Goal: Task Accomplishment & Management: Use online tool/utility

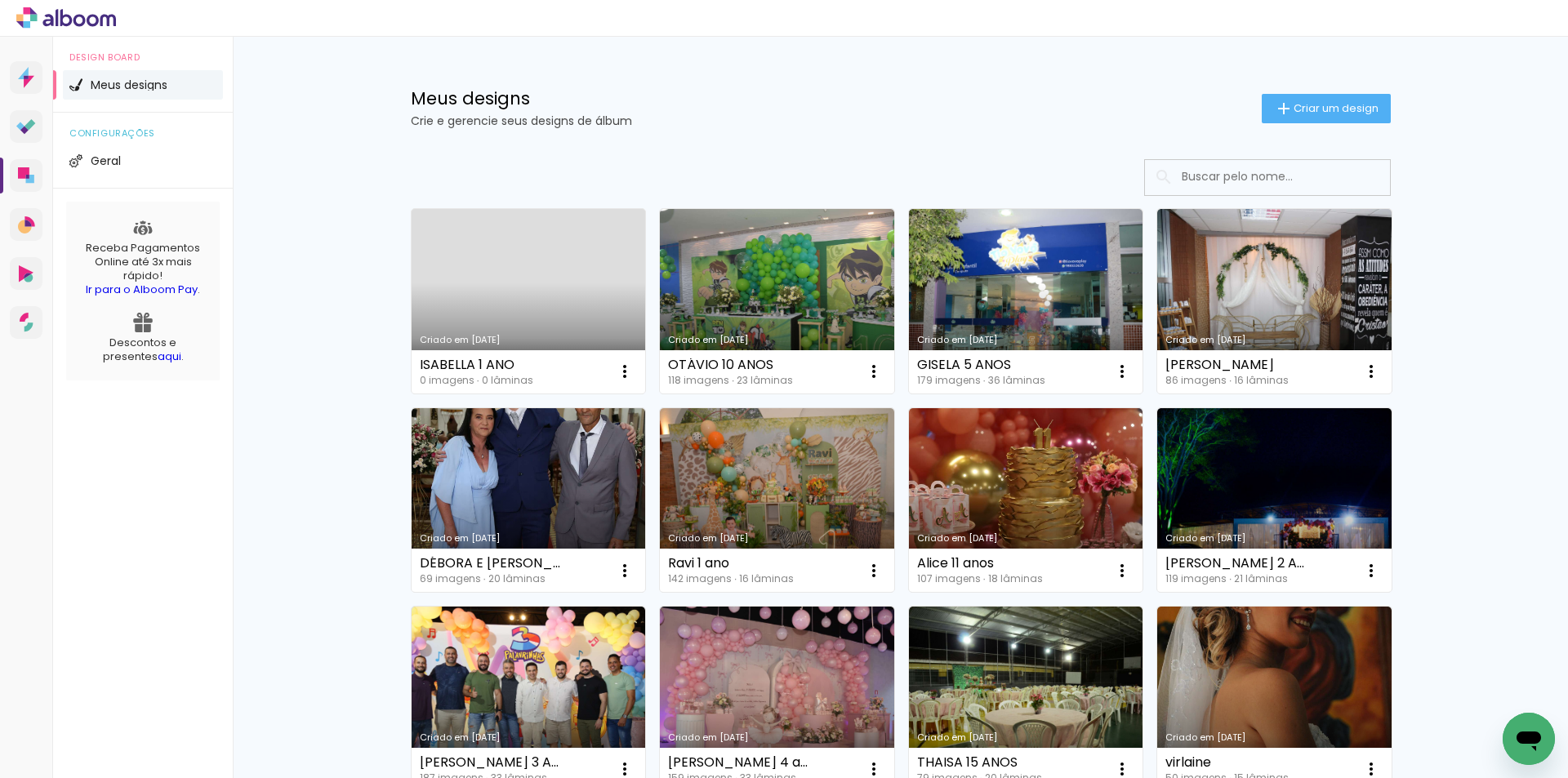
click at [545, 296] on link "Criado em [DATE]" at bounding box center [528, 301] width 234 height 184
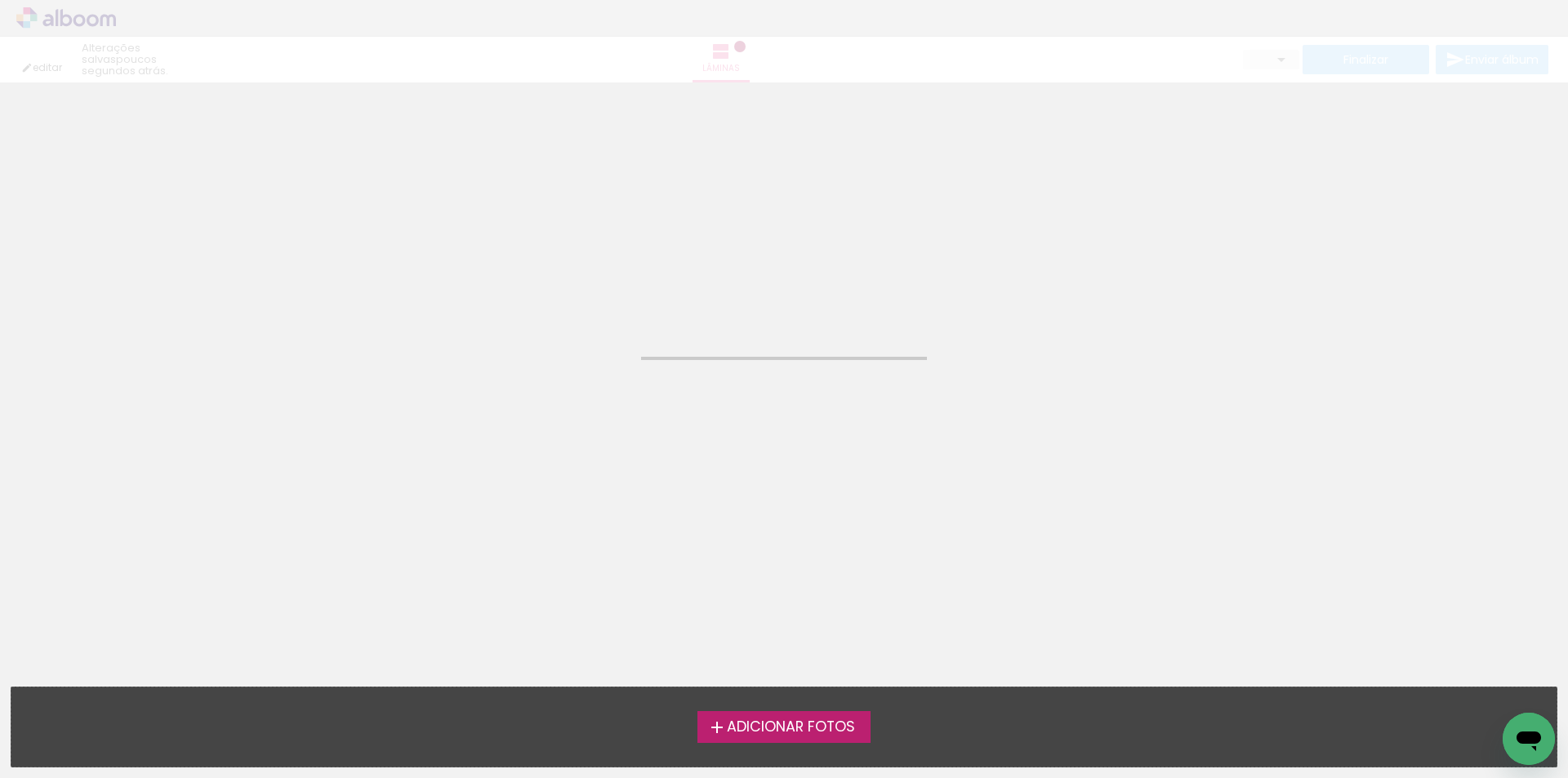
click at [545, 296] on neon-animated-pages "Confirmar Cancelar" at bounding box center [784, 431] width 1568 height 696
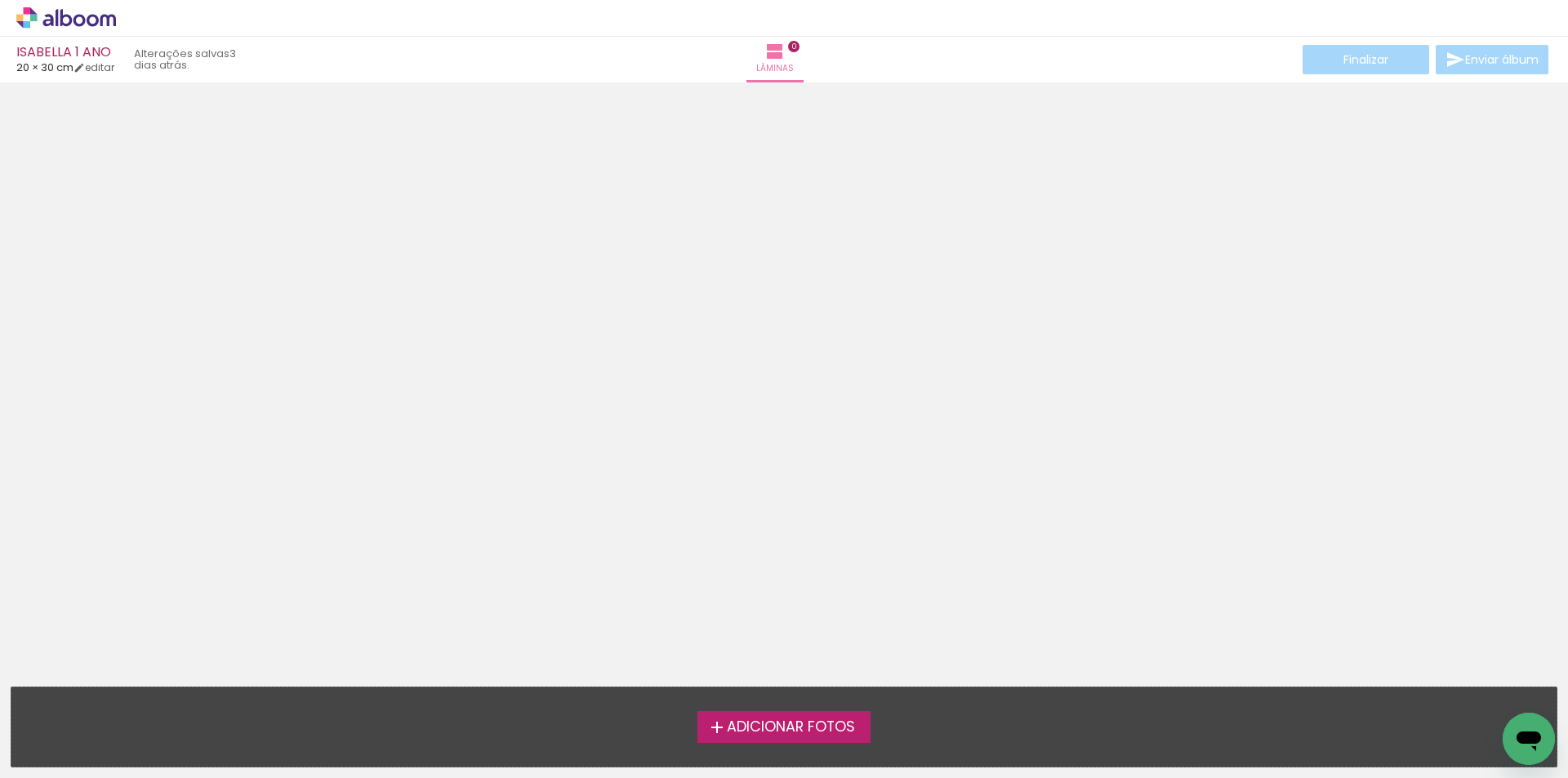
click at [708, 725] on iron-icon at bounding box center [717, 727] width 20 height 20
click at [0, 0] on input "file" at bounding box center [0, 0] width 0 height 0
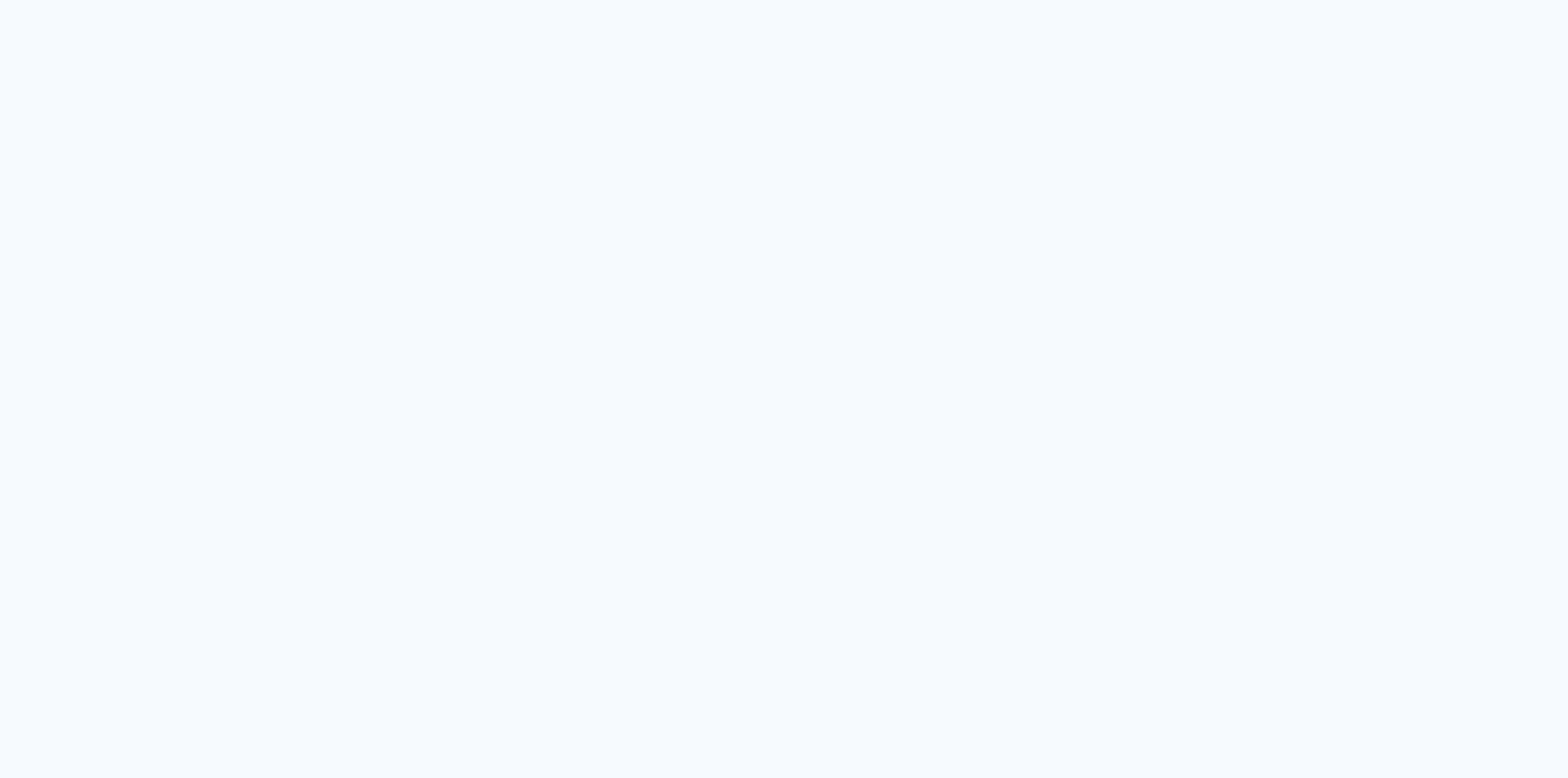
click at [26, 177] on quentale-app at bounding box center [784, 389] width 1568 height 778
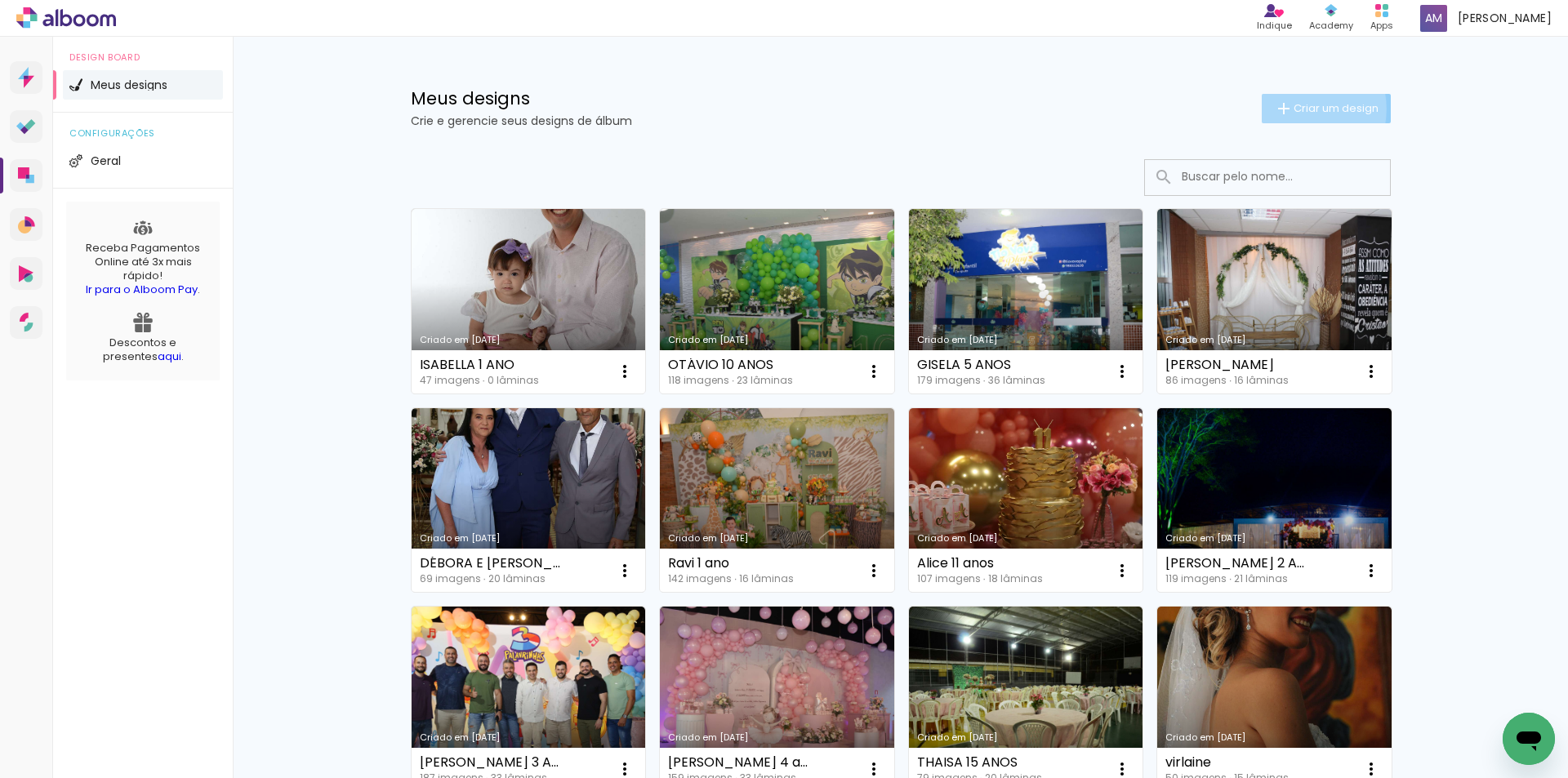
click at [1284, 109] on iron-icon at bounding box center [1283, 109] width 20 height 20
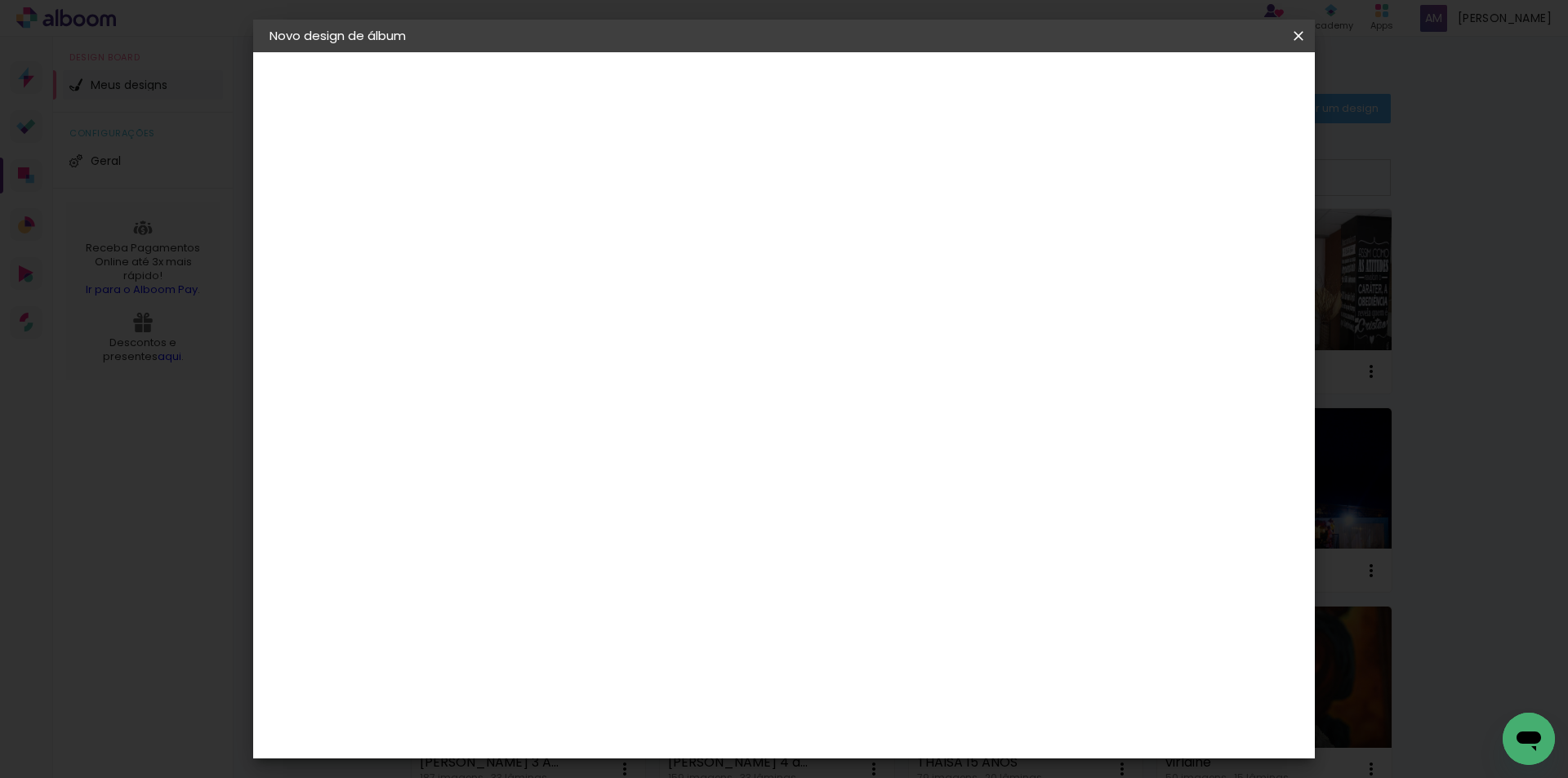
click at [537, 225] on input at bounding box center [537, 219] width 0 height 25
type input "[PERSON_NAME] 1 ANINHO"
type paper-input "[PERSON_NAME] 1 ANINHO"
click at [0, 0] on slot "Avançar" at bounding box center [0, 0] width 0 height 0
click at [714, 248] on iron-icon at bounding box center [704, 248] width 20 height 20
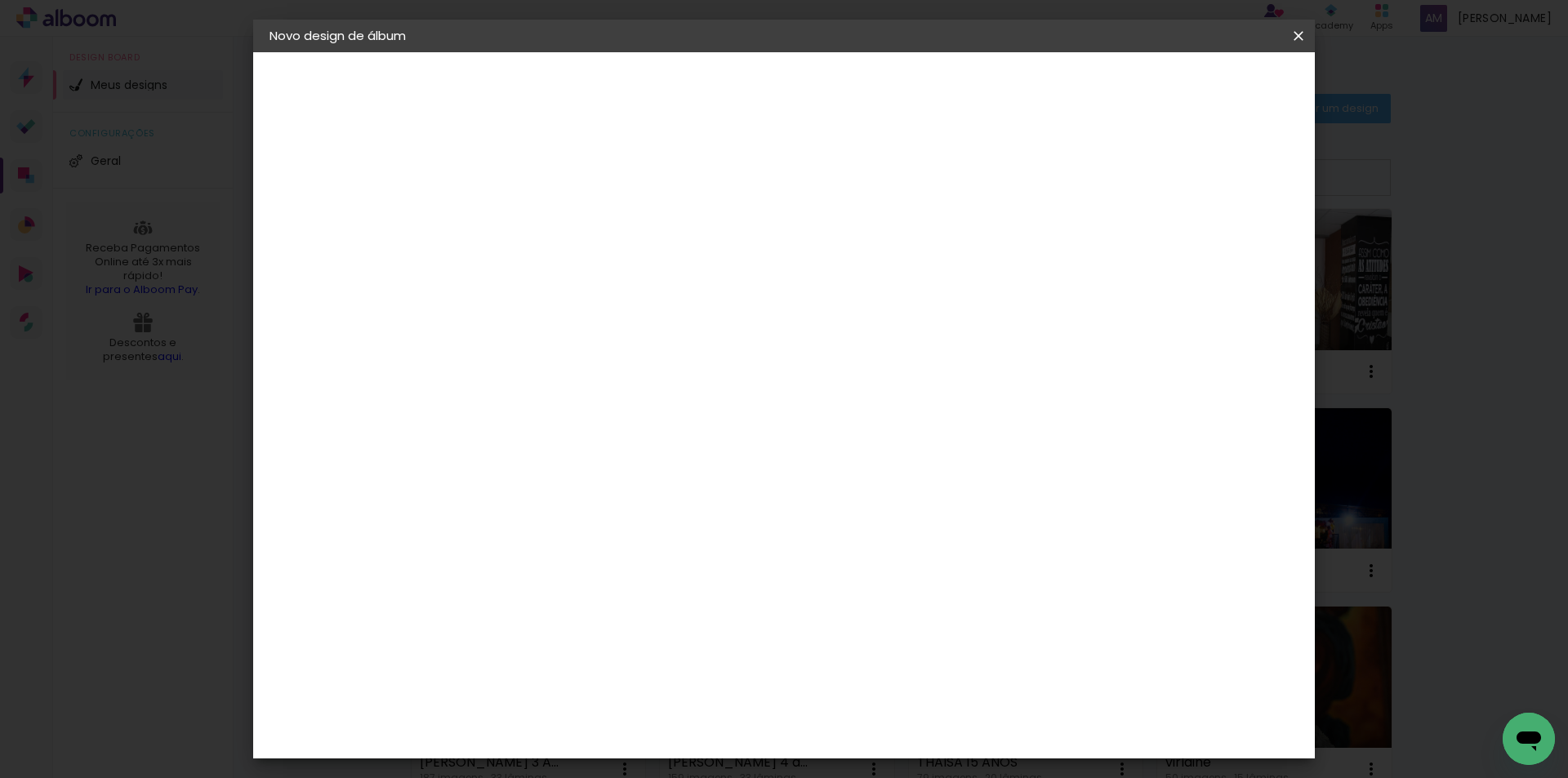
click at [0, 0] on slot "Avançar" at bounding box center [0, 0] width 0 height 0
click at [504, 458] on input "30" at bounding box center [485, 464] width 43 height 25
type input "3"
type input "20,3"
type paper-input "20,3"
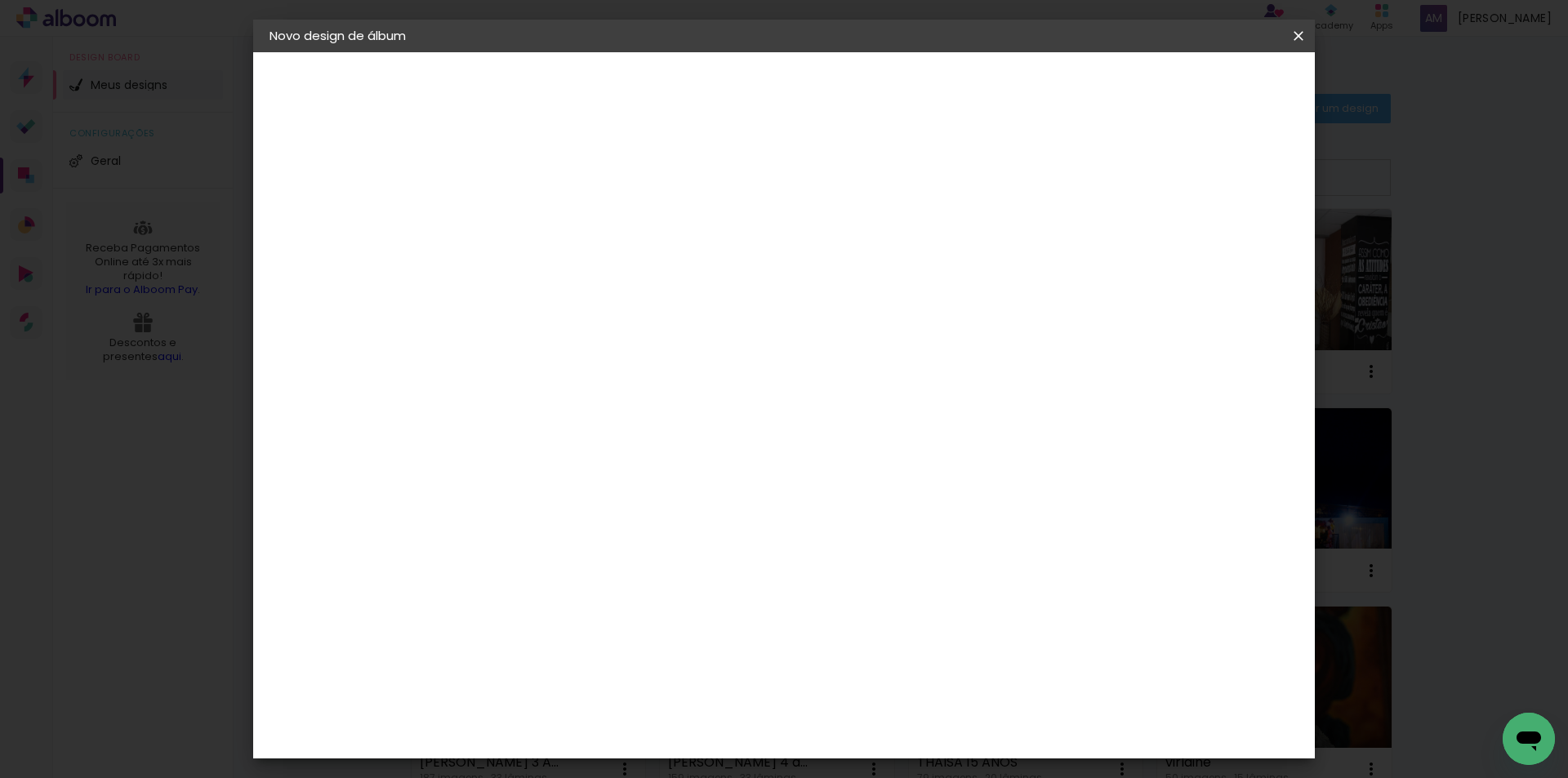
click at [897, 576] on div "cm" at bounding box center [906, 578] width 20 height 25
type input "61"
type paper-input "61"
click at [1196, 83] on span "Iniciar design" at bounding box center [1159, 86] width 74 height 12
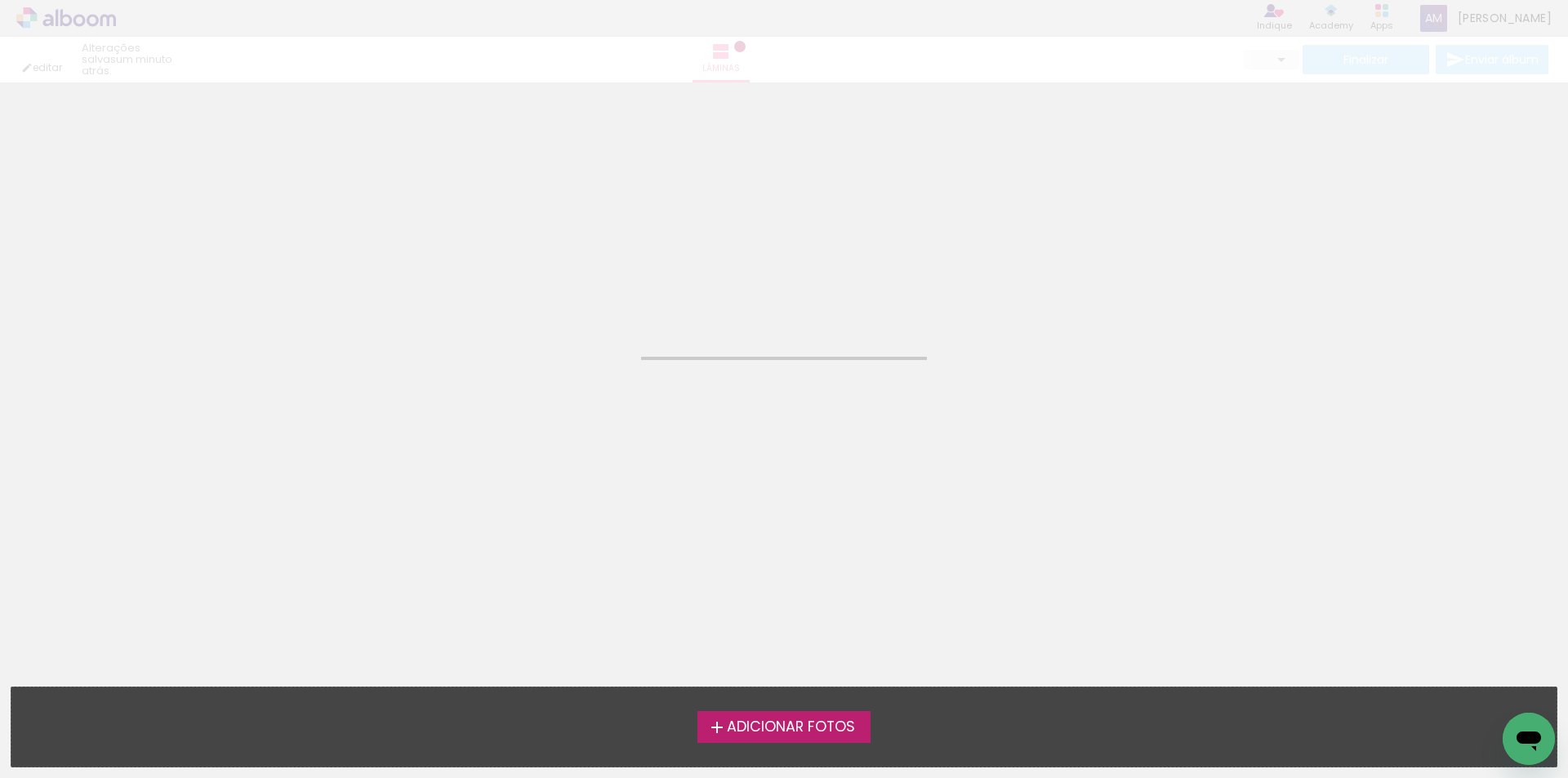
click at [806, 735] on span "Adicionar Fotos" at bounding box center [791, 727] width 128 height 15
click at [0, 0] on input "file" at bounding box center [0, 0] width 0 height 0
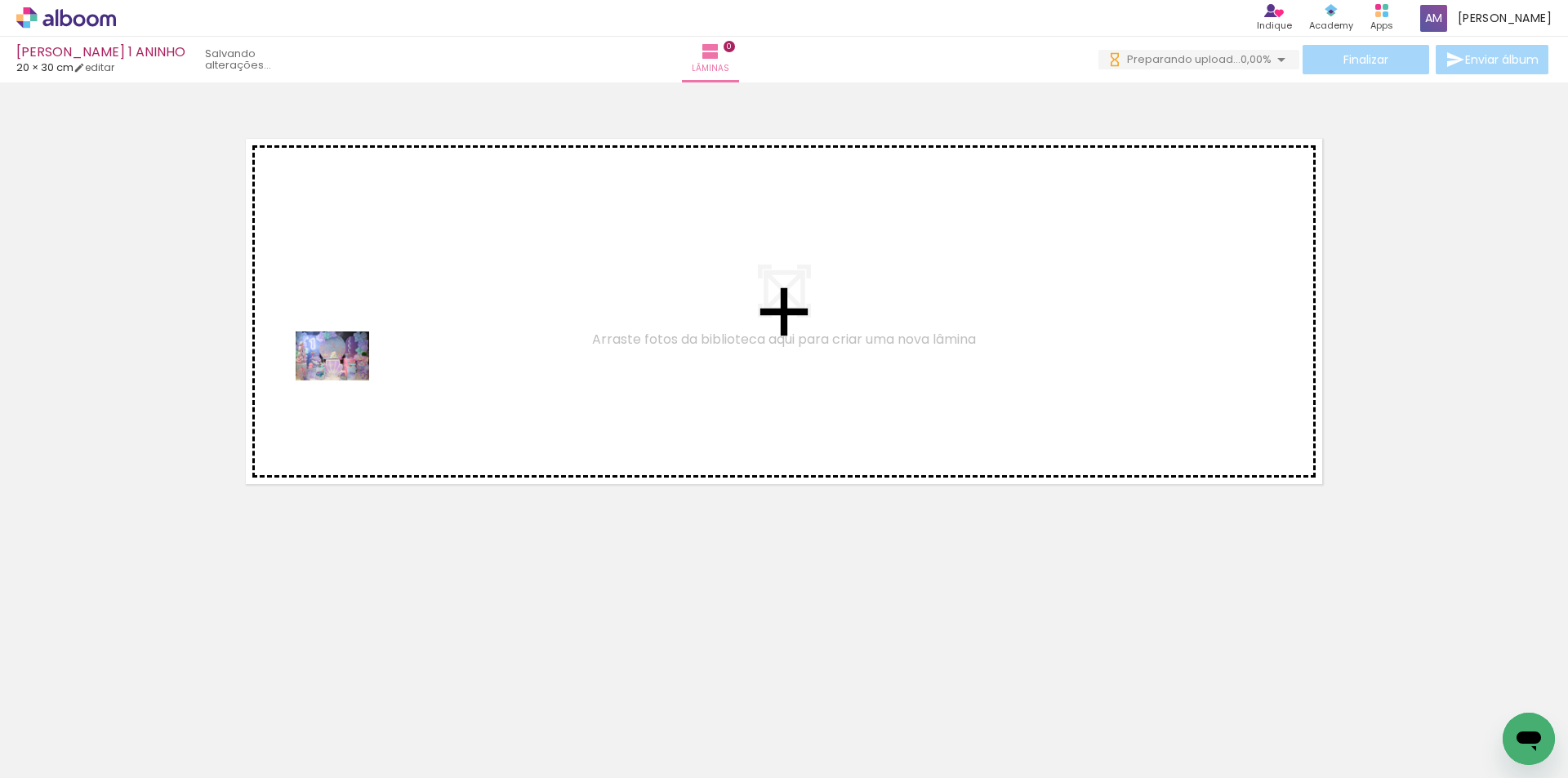
drag, startPoint x: 183, startPoint y: 731, endPoint x: 344, endPoint y: 381, distance: 385.3
click at [344, 381] on quentale-workspace at bounding box center [784, 389] width 1568 height 778
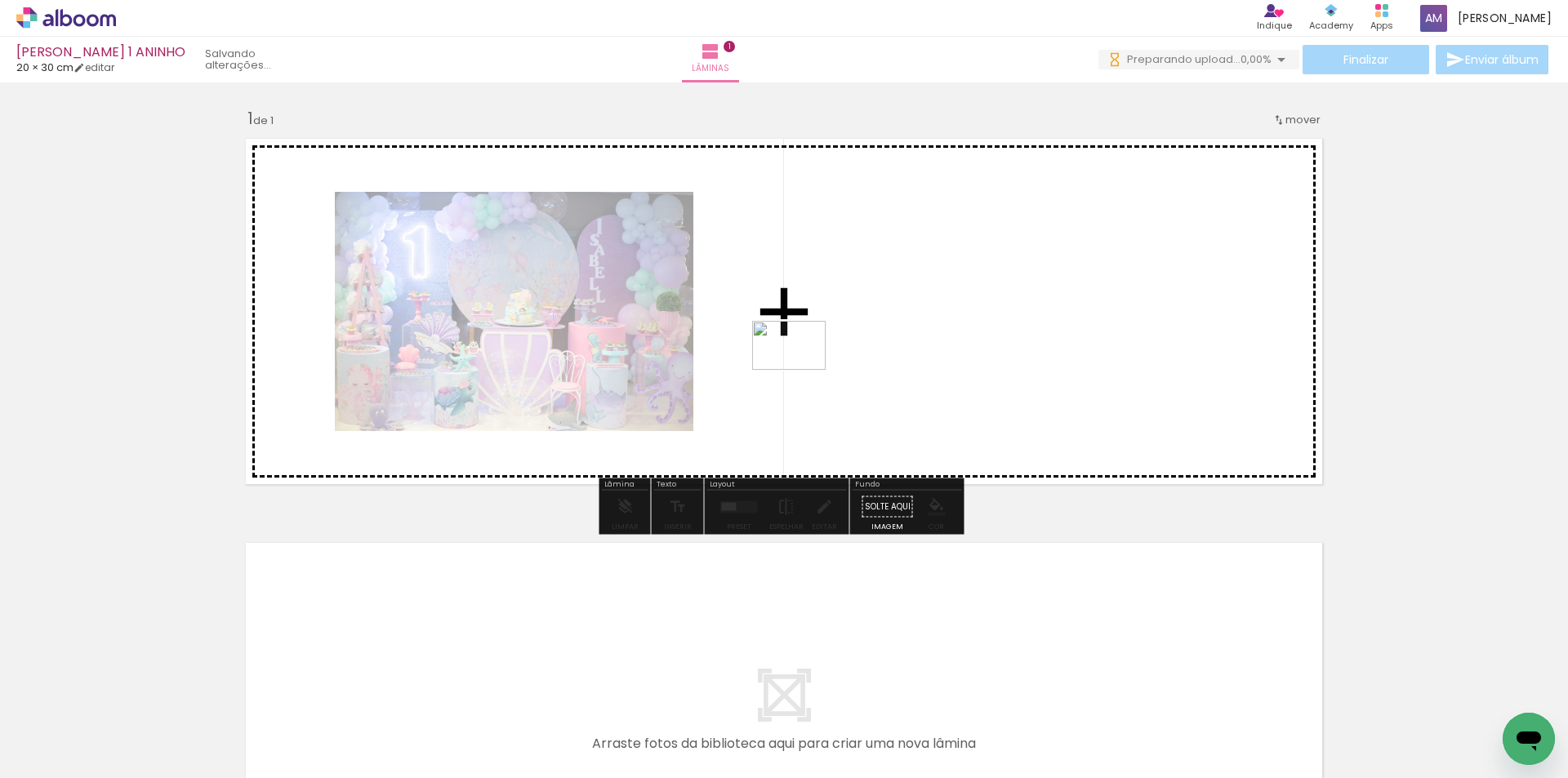
drag, startPoint x: 292, startPoint y: 686, endPoint x: 801, endPoint y: 370, distance: 599.1
click at [801, 370] on quentale-workspace at bounding box center [784, 389] width 1568 height 778
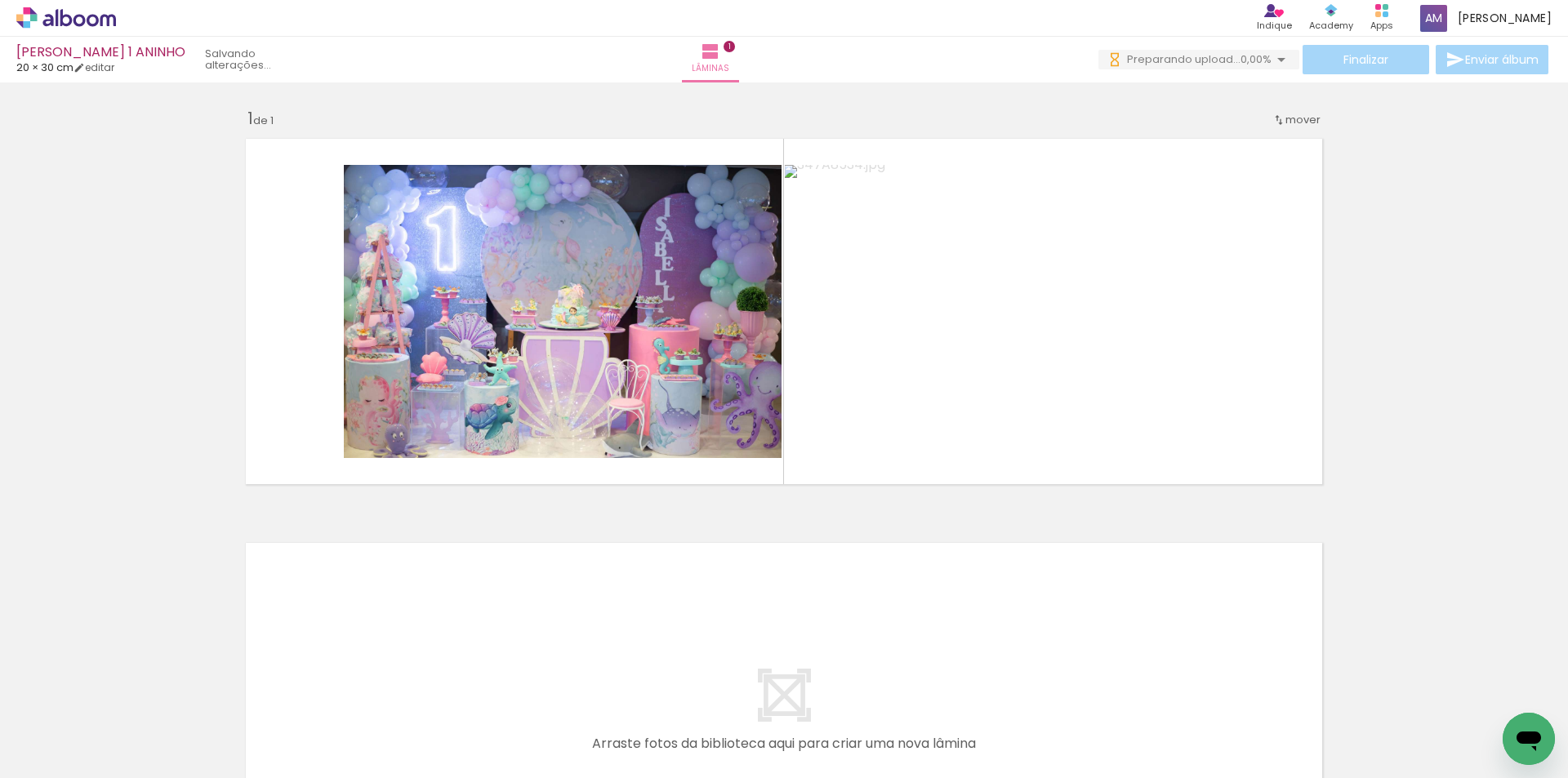
click at [292, 727] on div at bounding box center [255, 723] width 74 height 49
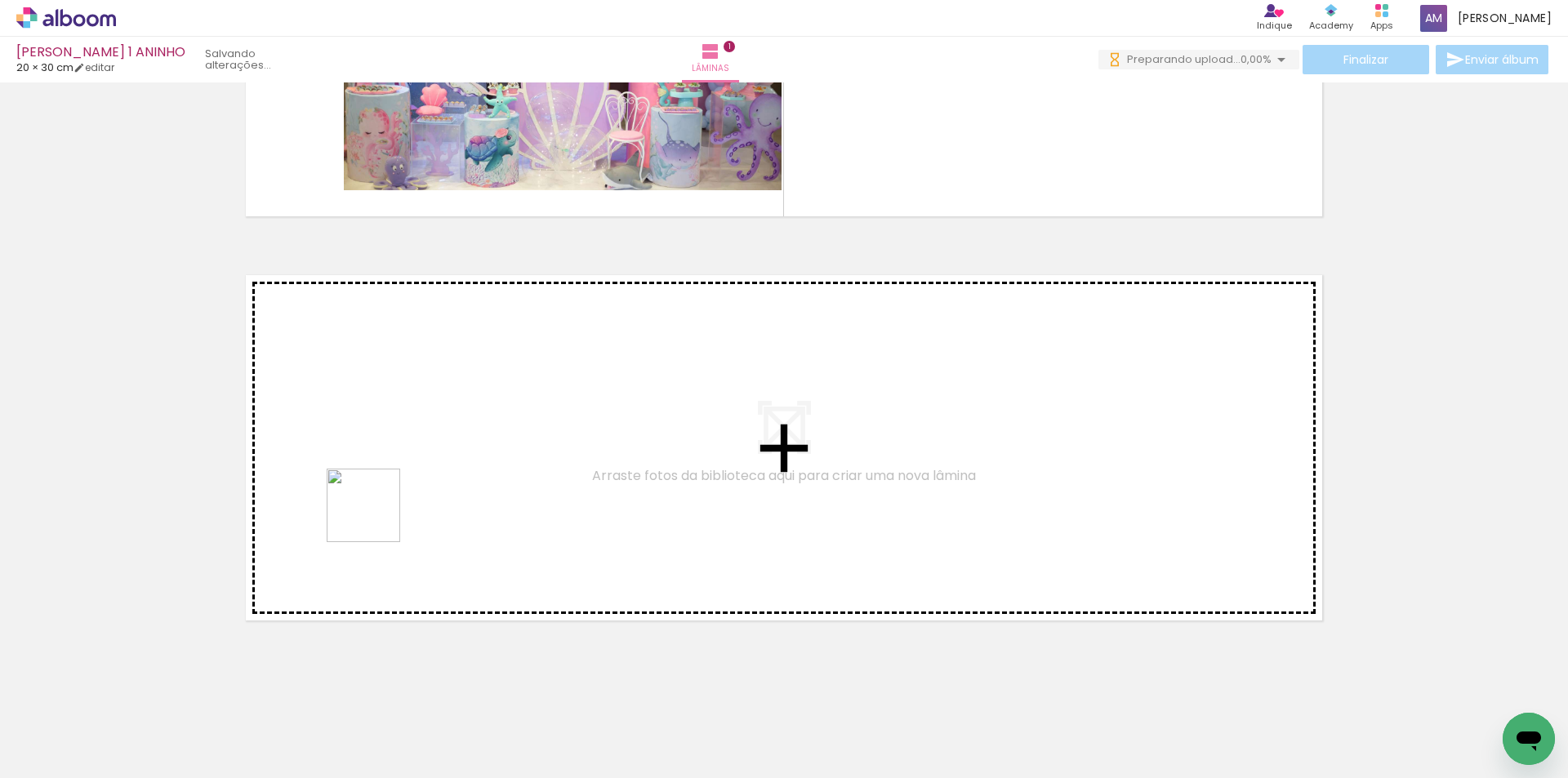
drag, startPoint x: 350, startPoint y: 705, endPoint x: 443, endPoint y: 684, distance: 95.3
click at [378, 502] on quentale-workspace at bounding box center [784, 389] width 1568 height 778
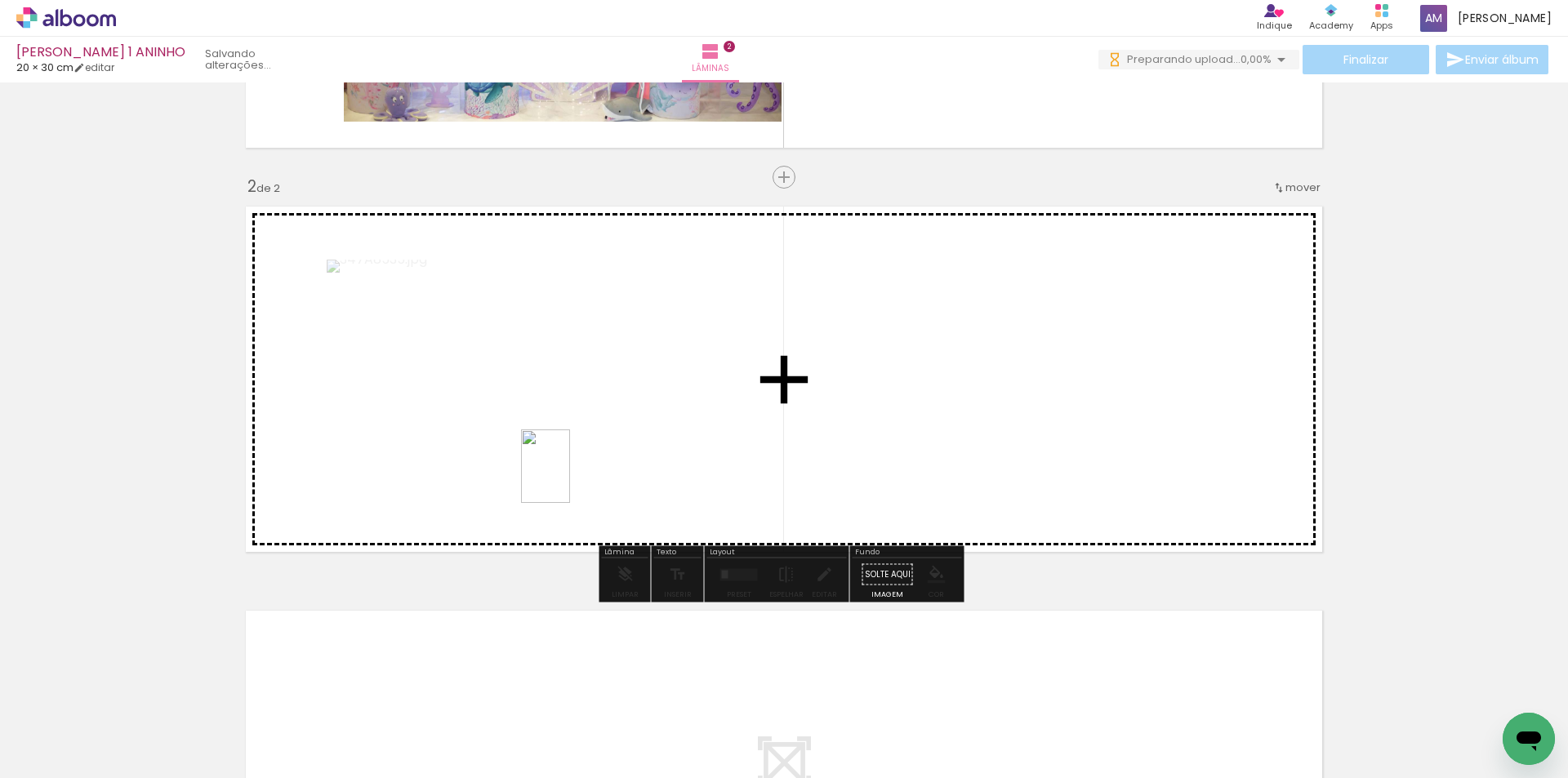
drag, startPoint x: 437, startPoint y: 728, endPoint x: 570, endPoint y: 470, distance: 290.3
click at [570, 470] on quentale-workspace at bounding box center [784, 389] width 1568 height 778
drag, startPoint x: 623, startPoint y: 742, endPoint x: 703, endPoint y: 481, distance: 273.0
click at [703, 481] on quentale-workspace at bounding box center [784, 389] width 1568 height 778
drag, startPoint x: 720, startPoint y: 706, endPoint x: 706, endPoint y: 461, distance: 245.4
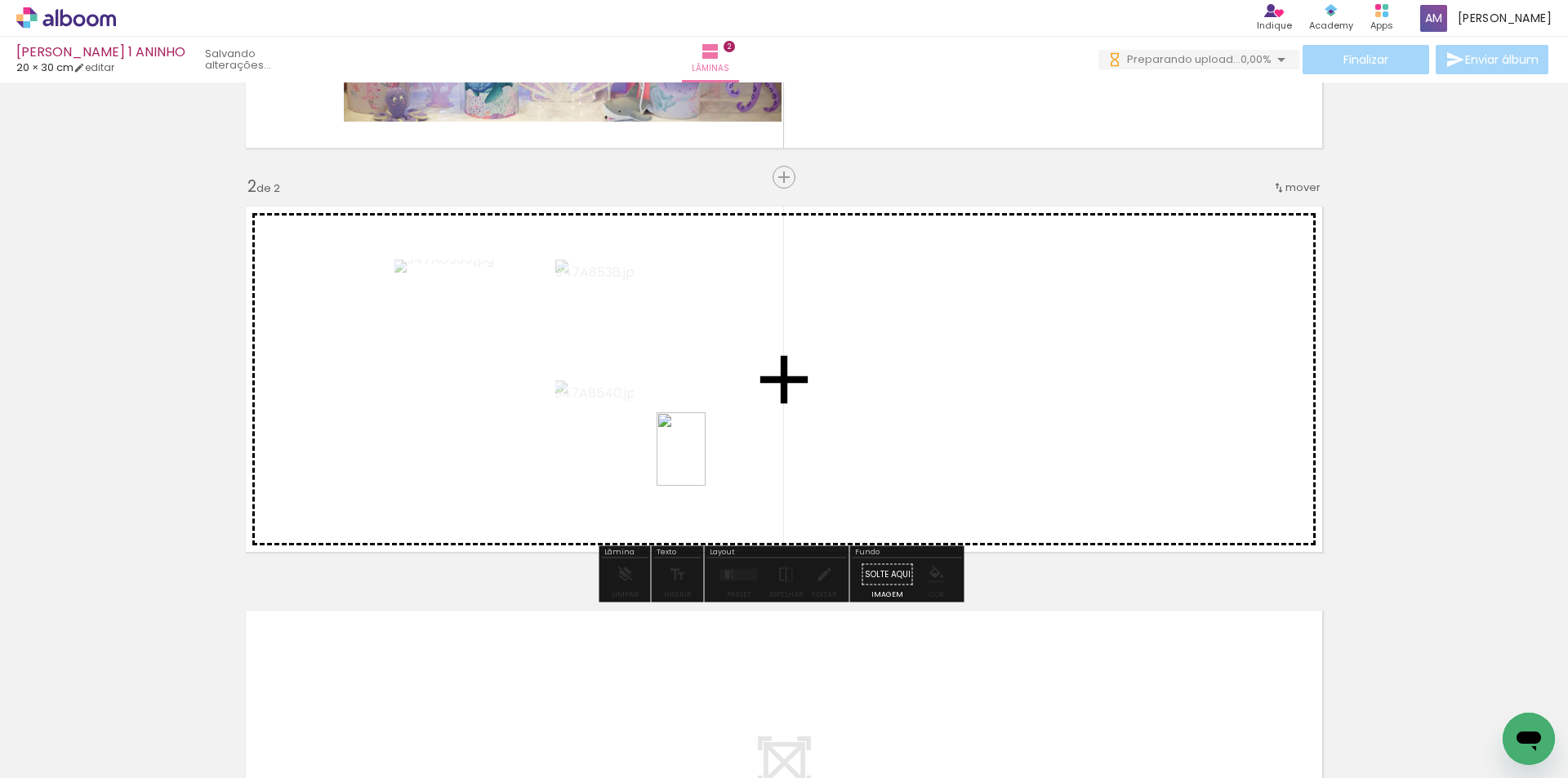
click at [706, 461] on quentale-workspace at bounding box center [784, 389] width 1568 height 778
drag, startPoint x: 815, startPoint y: 740, endPoint x: 755, endPoint y: 439, distance: 306.9
click at [755, 439] on quentale-workspace at bounding box center [784, 389] width 1568 height 778
drag, startPoint x: 896, startPoint y: 715, endPoint x: 804, endPoint y: 411, distance: 317.6
click at [804, 411] on quentale-workspace at bounding box center [784, 389] width 1568 height 778
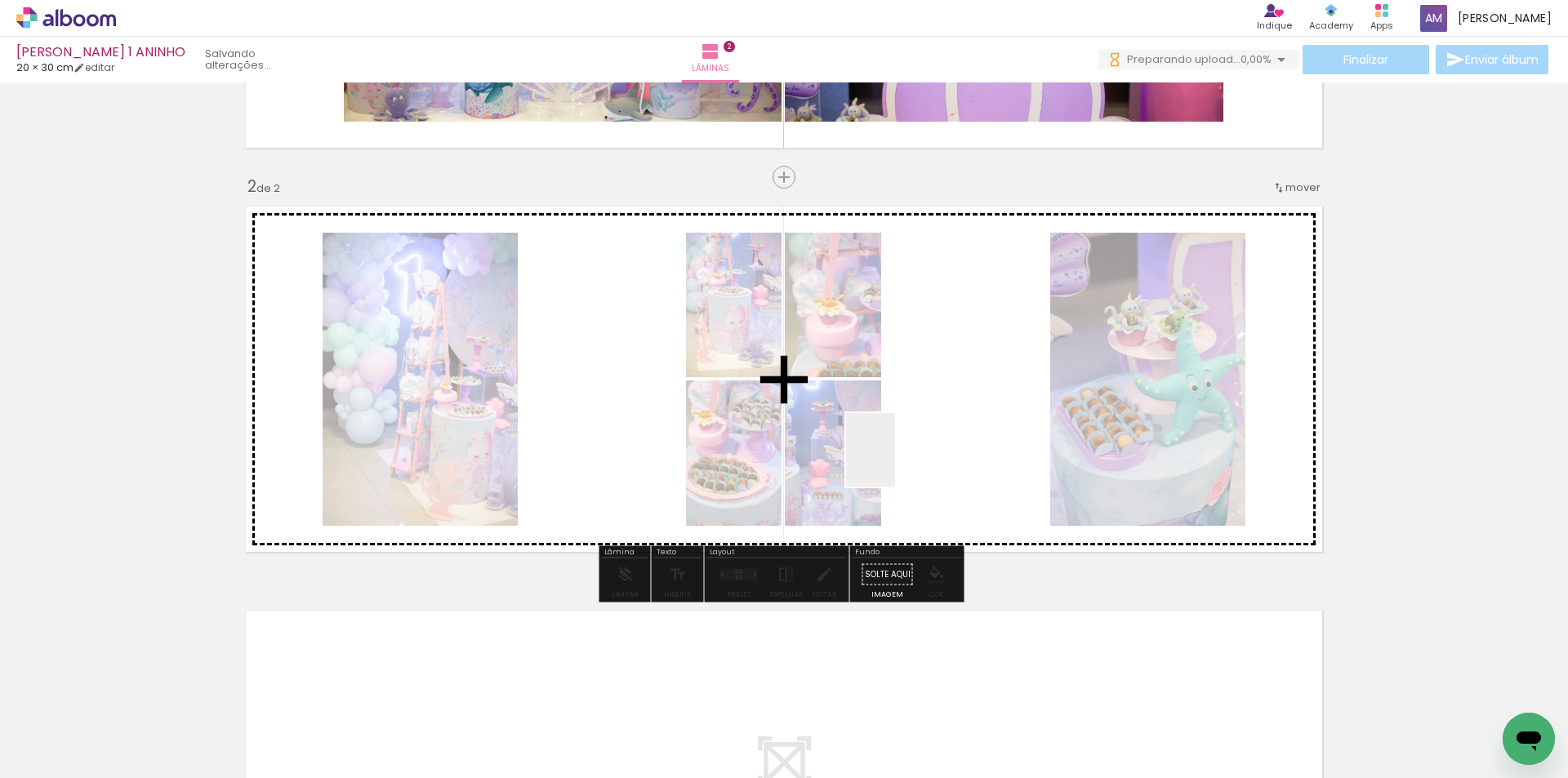
drag, startPoint x: 986, startPoint y: 738, endPoint x: 895, endPoint y: 462, distance: 290.6
click at [895, 462] on quentale-workspace at bounding box center [784, 389] width 1568 height 778
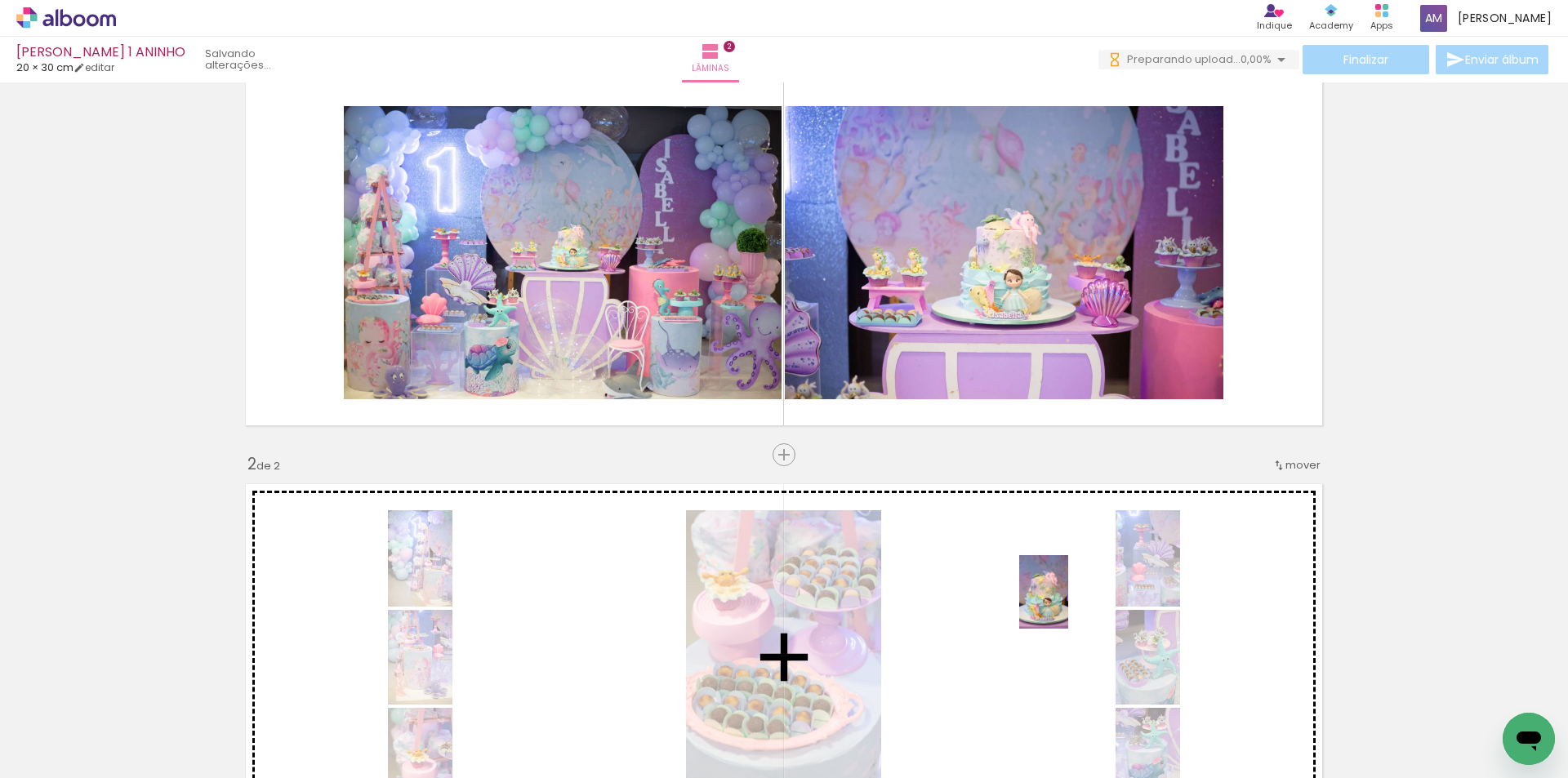
drag, startPoint x: 1177, startPoint y: 751, endPoint x: 1068, endPoint y: 604, distance: 183.0
click at [1068, 604] on quentale-workspace at bounding box center [784, 389] width 1568 height 778
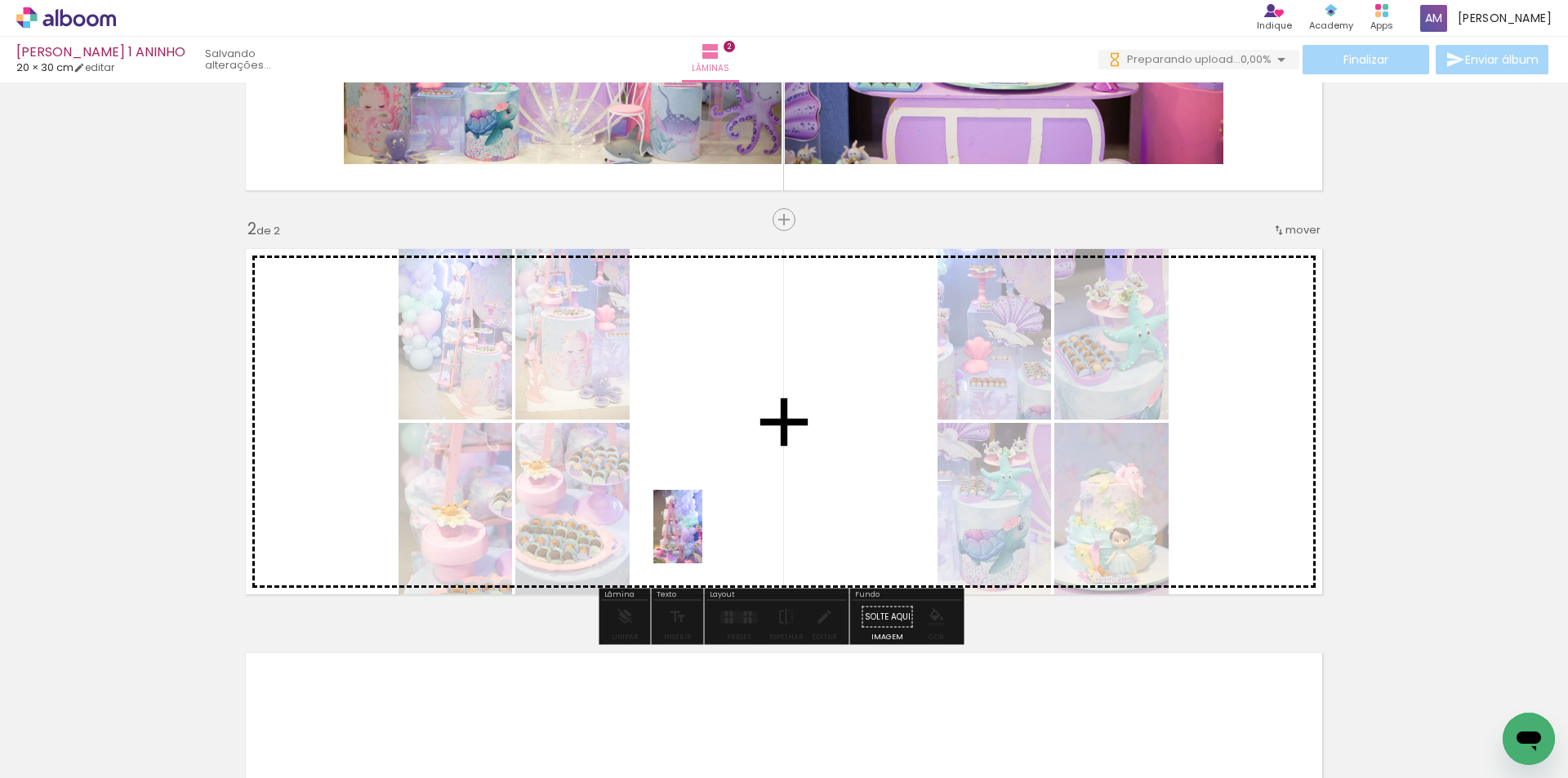
drag, startPoint x: 408, startPoint y: 745, endPoint x: 702, endPoint y: 539, distance: 359.0
click at [702, 539] on quentale-workspace at bounding box center [784, 389] width 1568 height 778
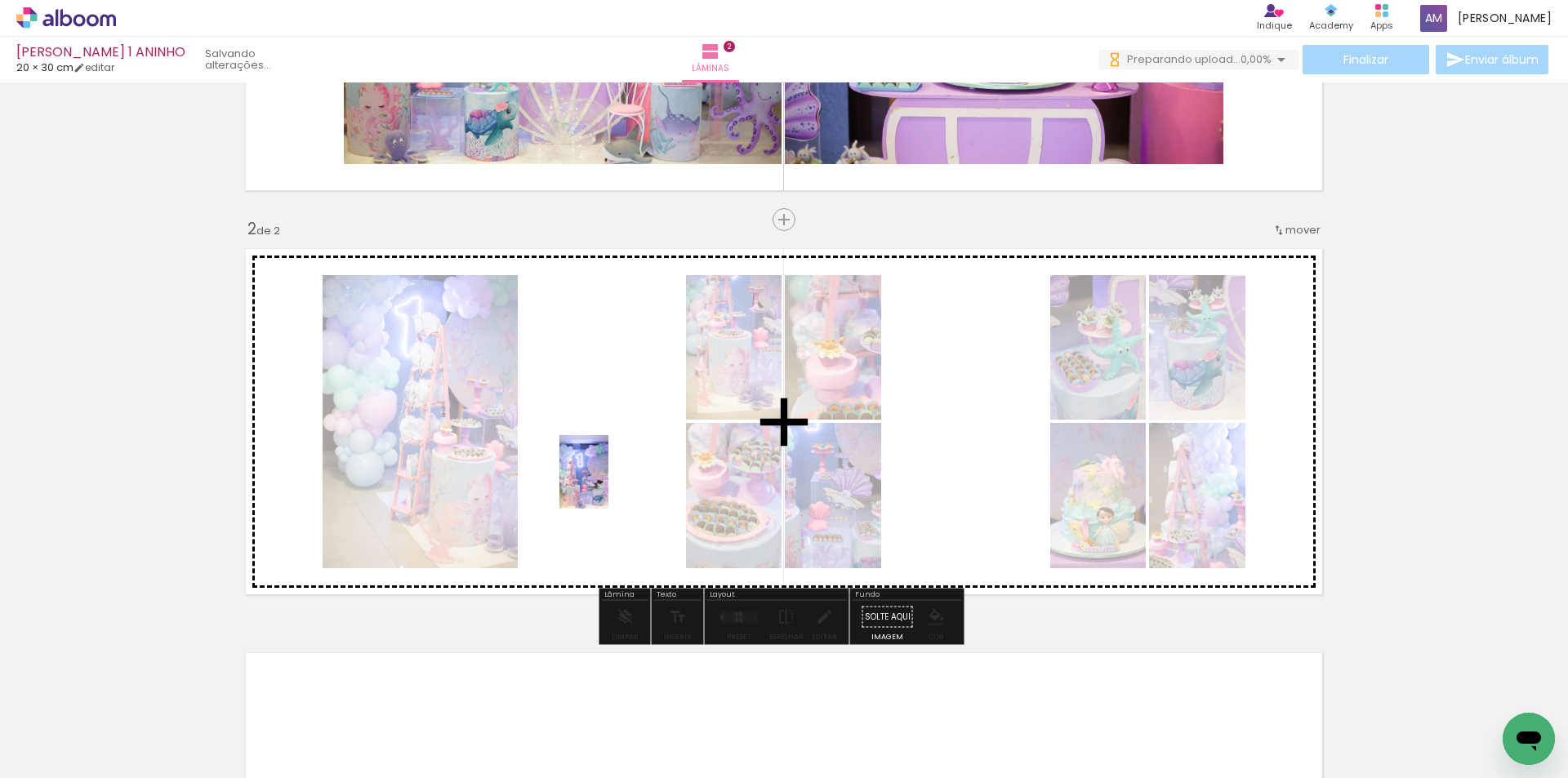
drag, startPoint x: 508, startPoint y: 734, endPoint x: 609, endPoint y: 484, distance: 269.6
click at [609, 484] on quentale-workspace at bounding box center [784, 389] width 1568 height 778
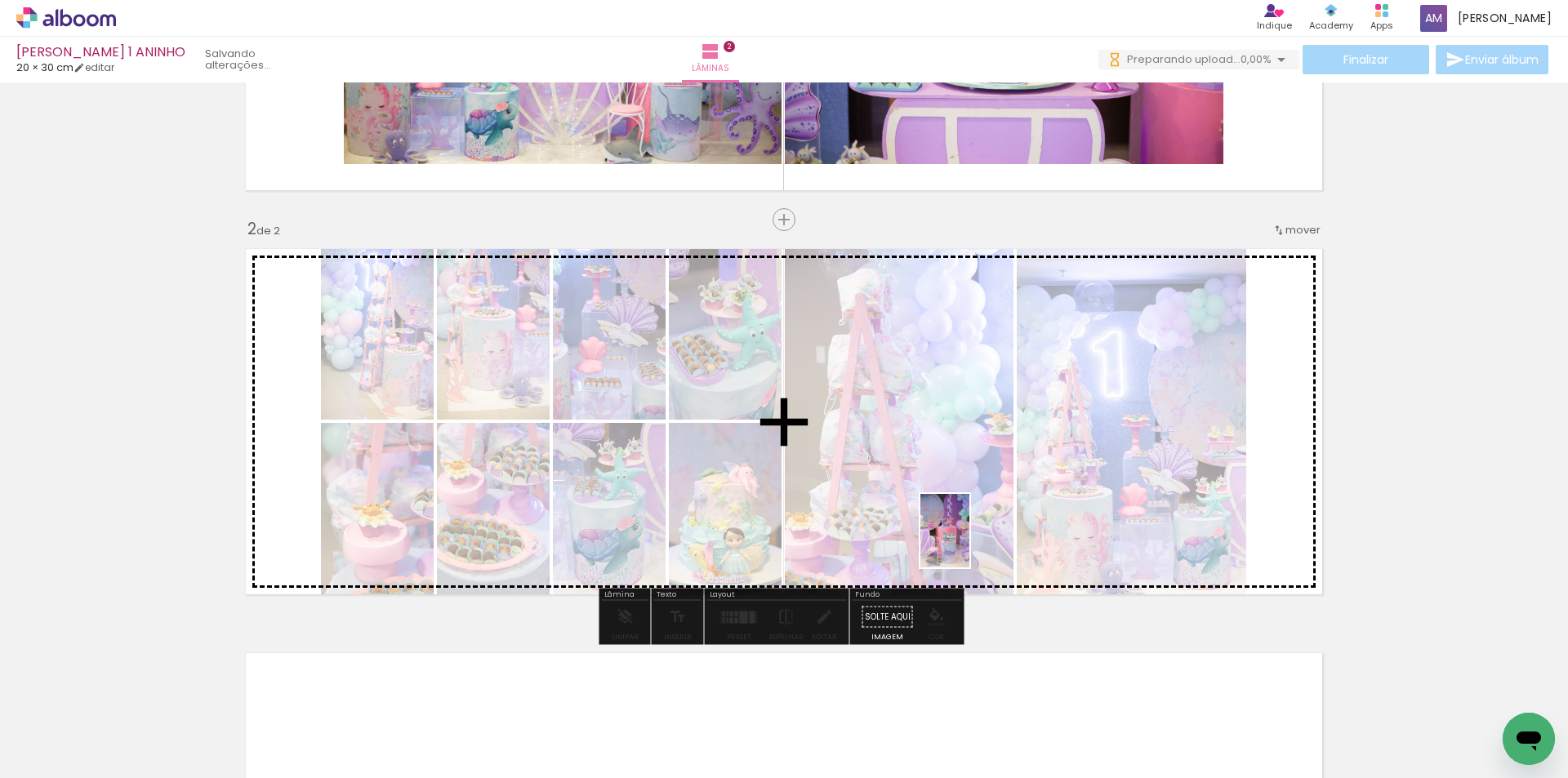
drag, startPoint x: 975, startPoint y: 744, endPoint x: 969, endPoint y: 543, distance: 201.1
click at [969, 543] on quentale-workspace at bounding box center [784, 389] width 1568 height 778
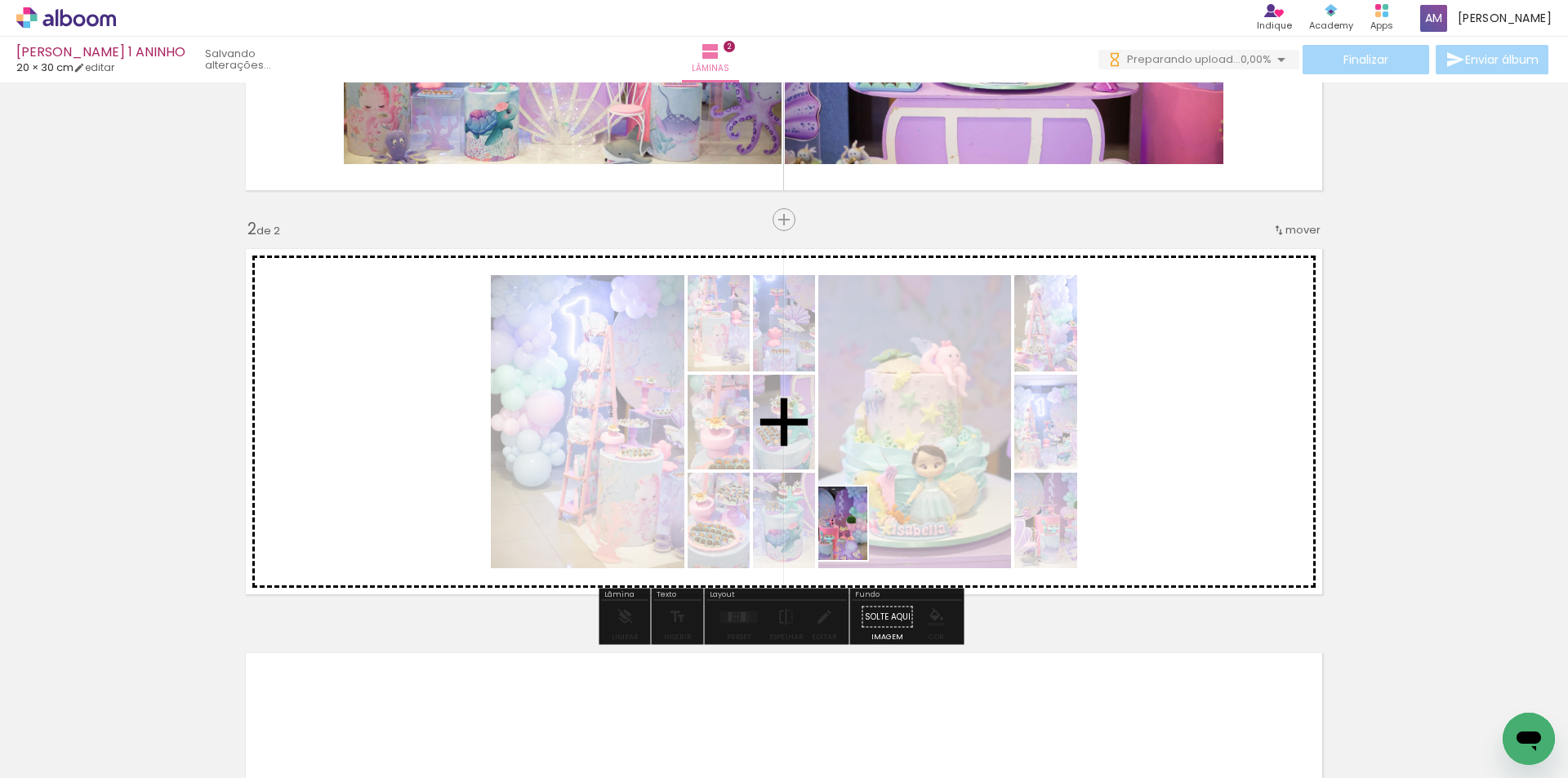
drag, startPoint x: 874, startPoint y: 745, endPoint x: 867, endPoint y: 531, distance: 214.1
click at [867, 531] on quentale-workspace at bounding box center [784, 389] width 1568 height 778
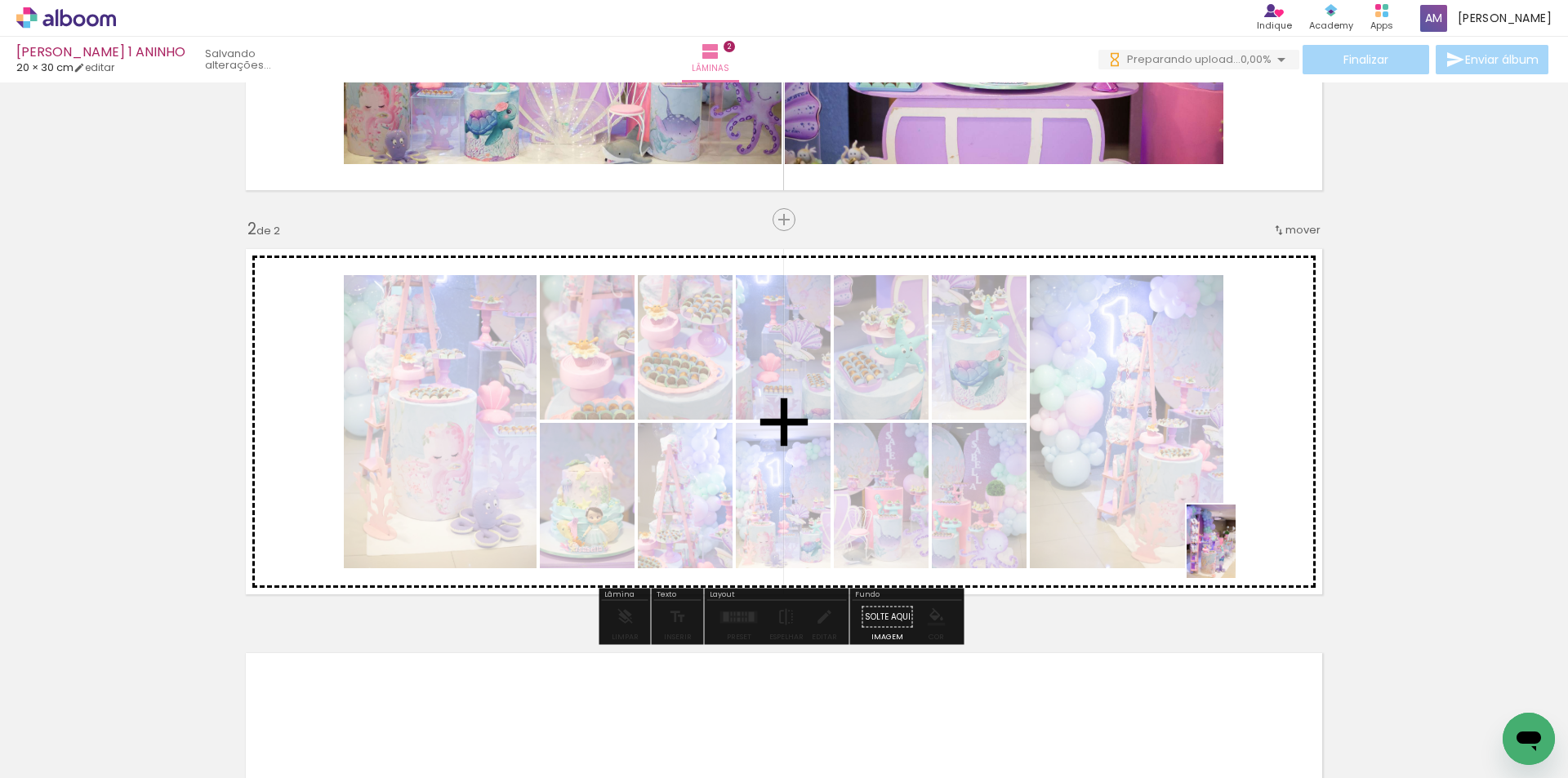
drag, startPoint x: 1350, startPoint y: 740, endPoint x: 1235, endPoint y: 554, distance: 218.7
click at [1235, 554] on quentale-workspace at bounding box center [784, 389] width 1568 height 778
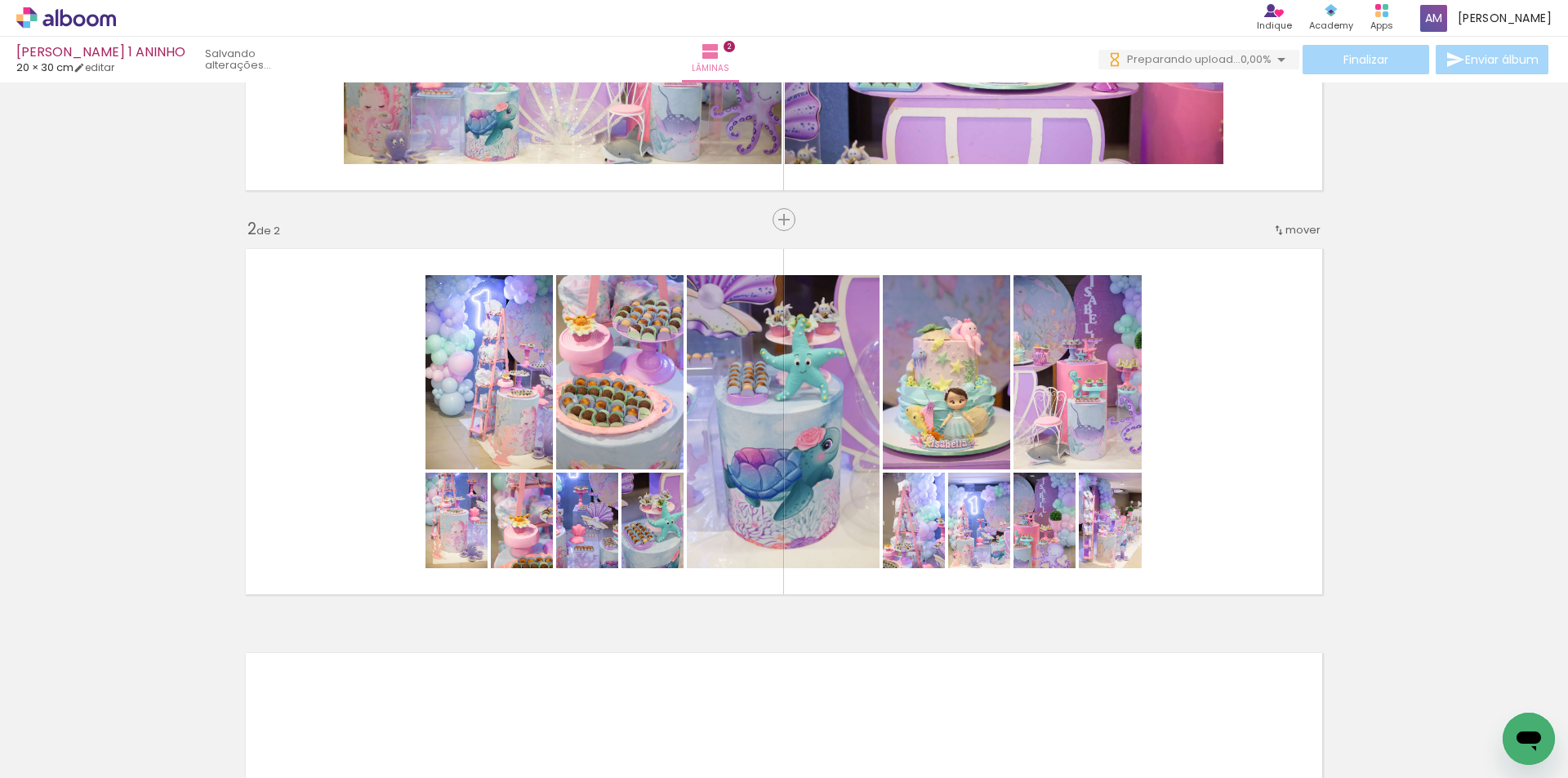
scroll to position [0, 1044]
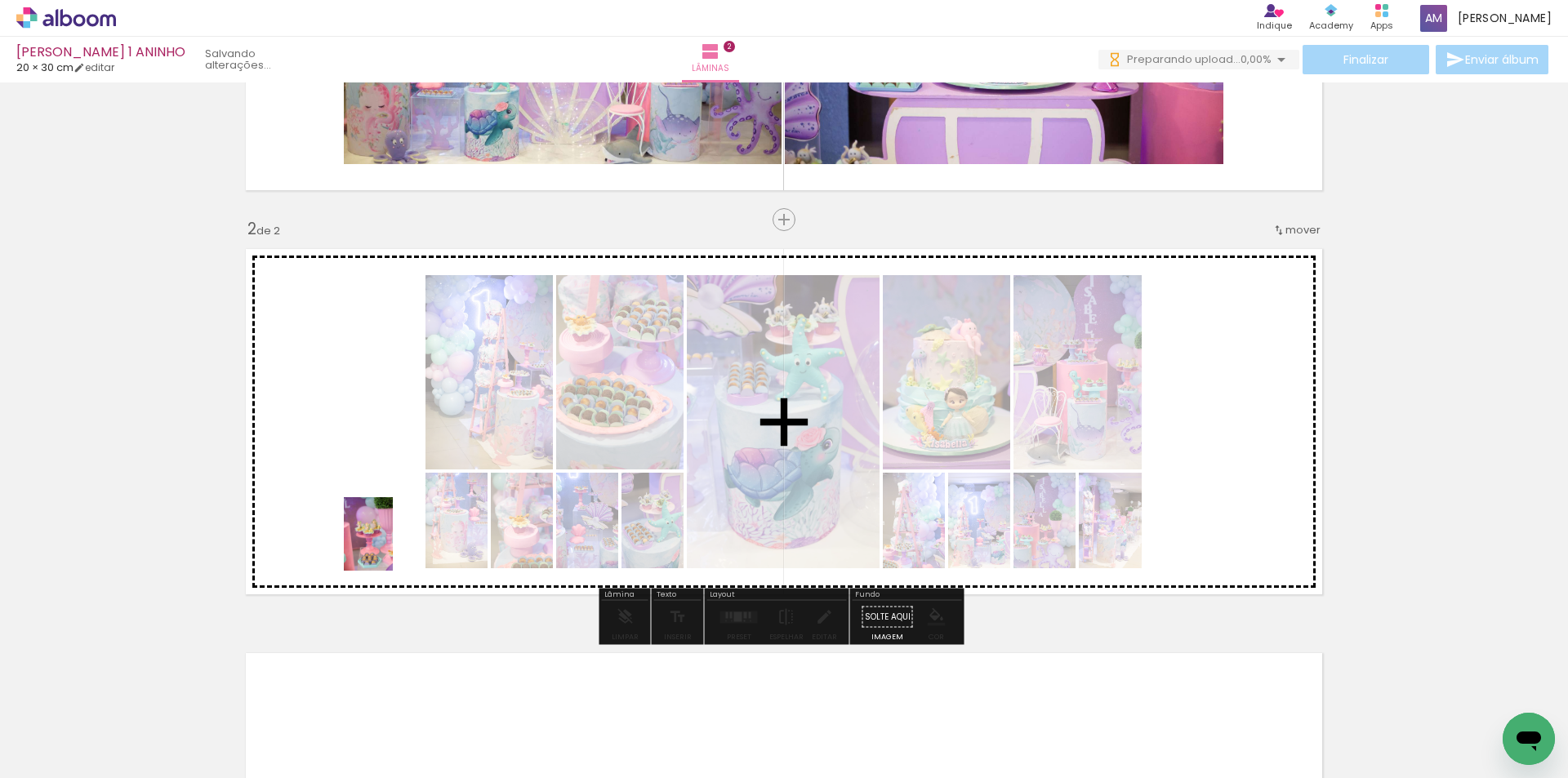
drag, startPoint x: 421, startPoint y: 745, endPoint x: 392, endPoint y: 539, distance: 208.0
click at [392, 539] on quentale-workspace at bounding box center [784, 389] width 1568 height 778
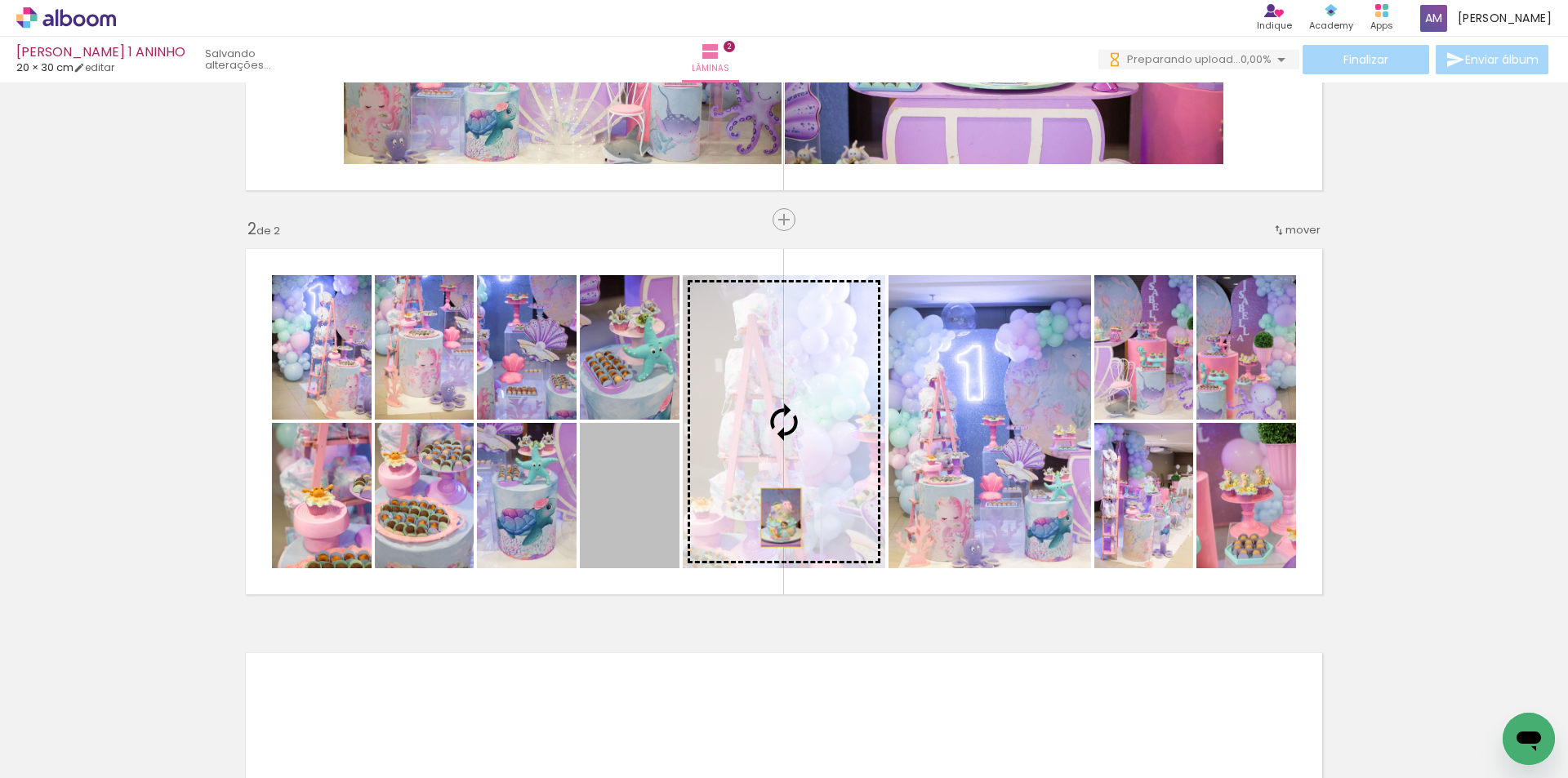
drag, startPoint x: 645, startPoint y: 537, endPoint x: 775, endPoint y: 518, distance: 131.4
click at [0, 0] on slot at bounding box center [0, 0] width 0 height 0
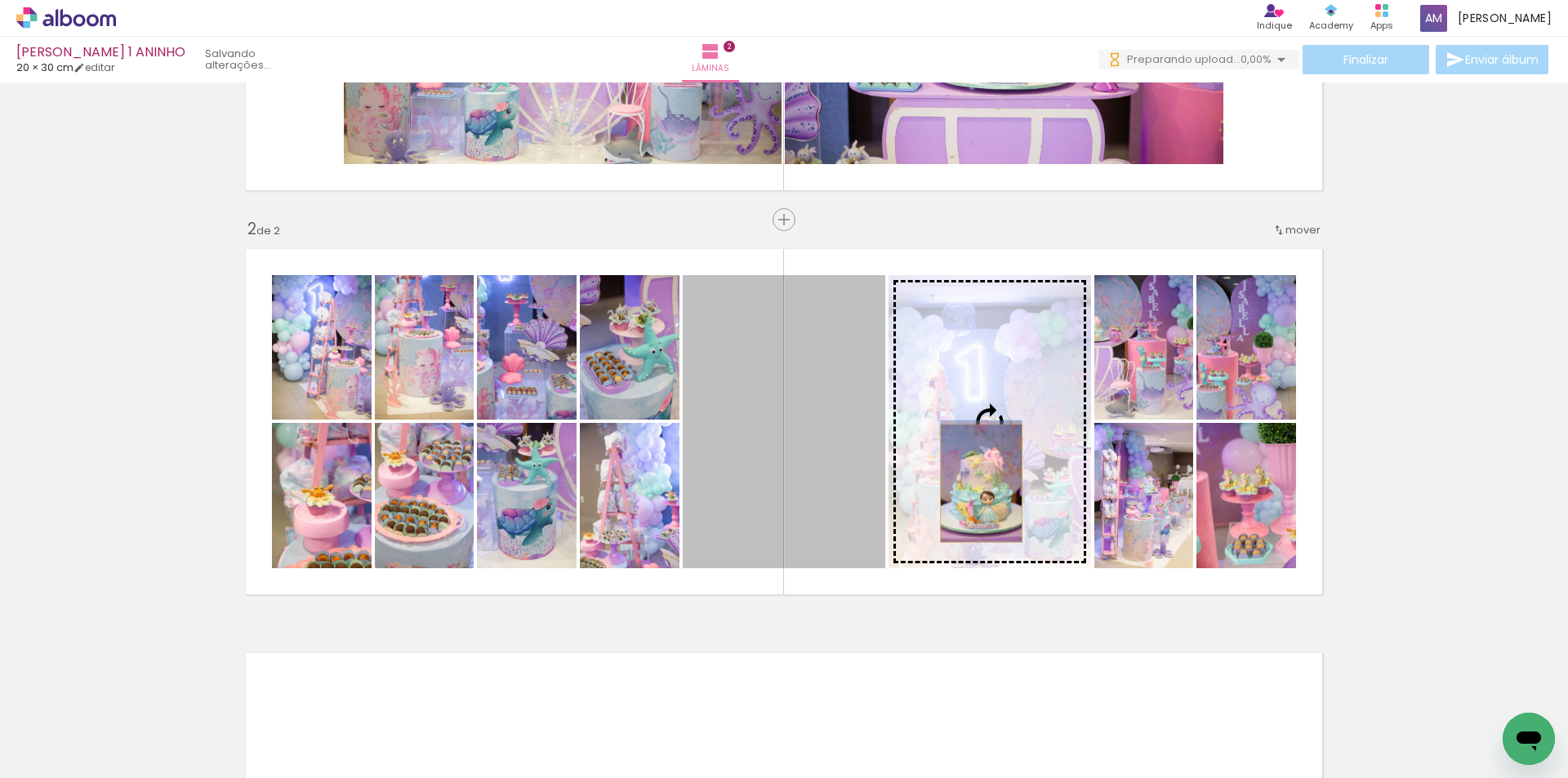
drag, startPoint x: 750, startPoint y: 504, endPoint x: 975, endPoint y: 483, distance: 226.0
click at [0, 0] on slot at bounding box center [0, 0] width 0 height 0
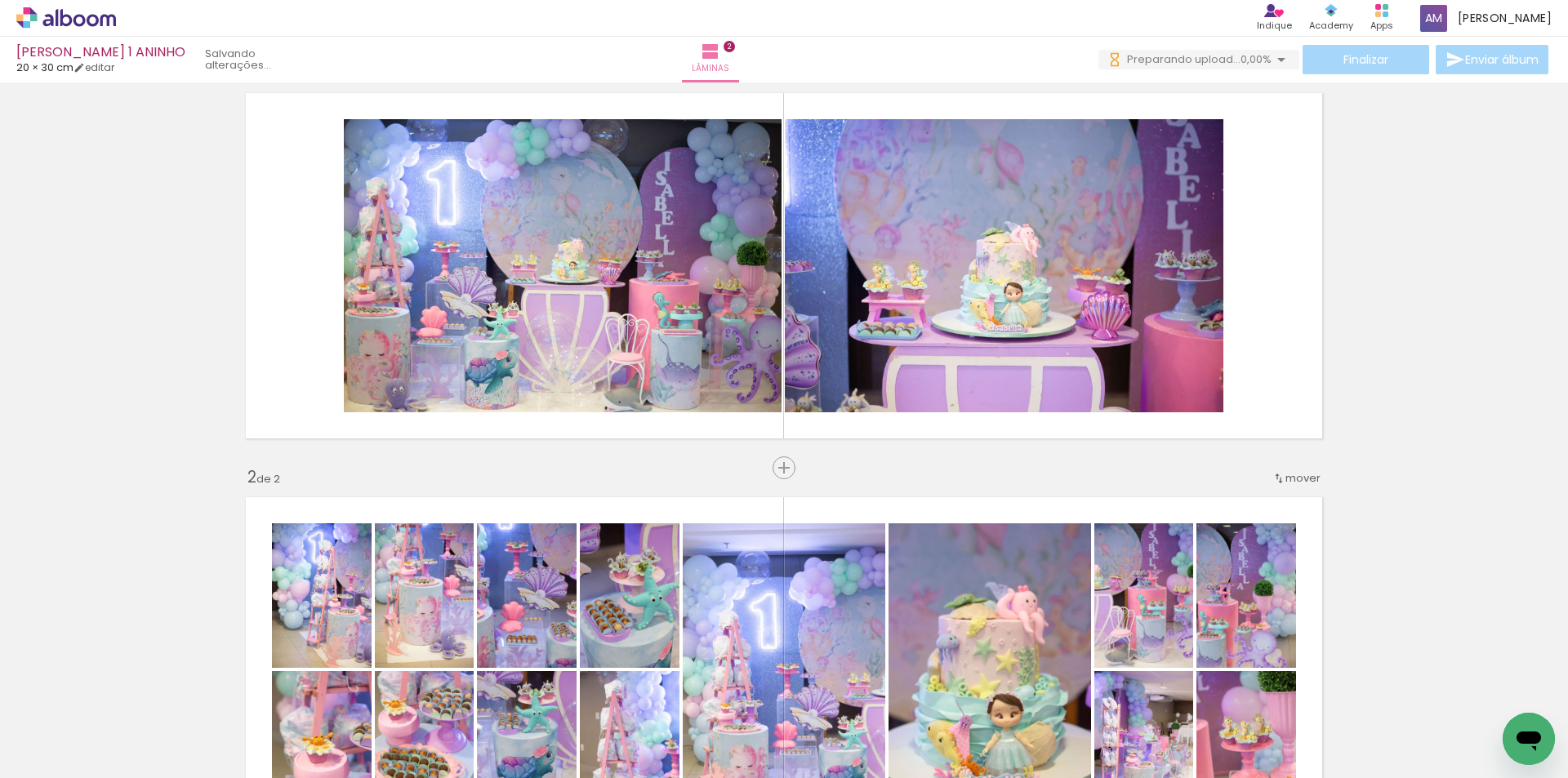
scroll to position [30, 0]
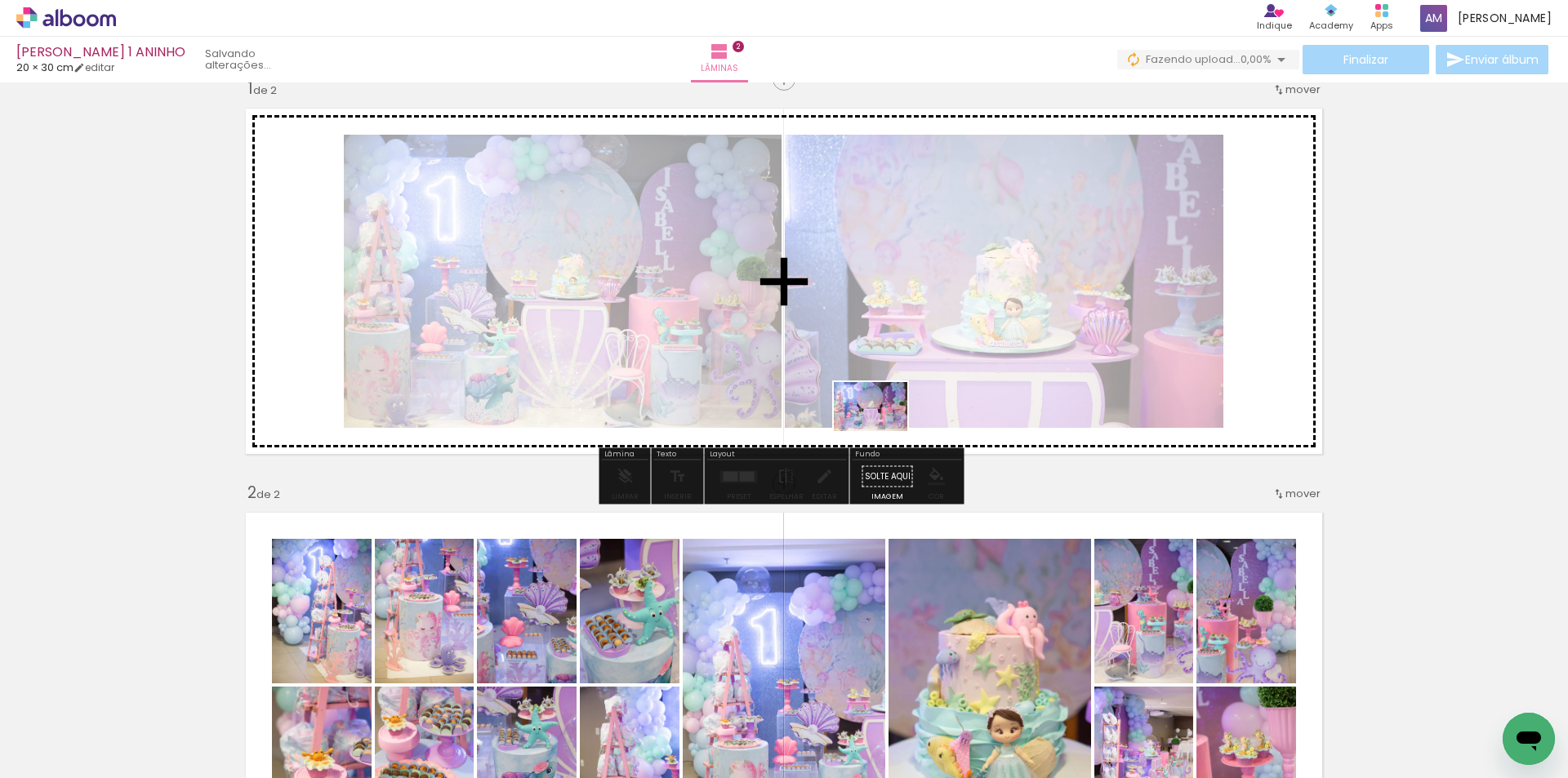
drag, startPoint x: 1052, startPoint y: 735, endPoint x: 883, endPoint y: 431, distance: 347.8
click at [883, 431] on quentale-workspace at bounding box center [784, 389] width 1568 height 778
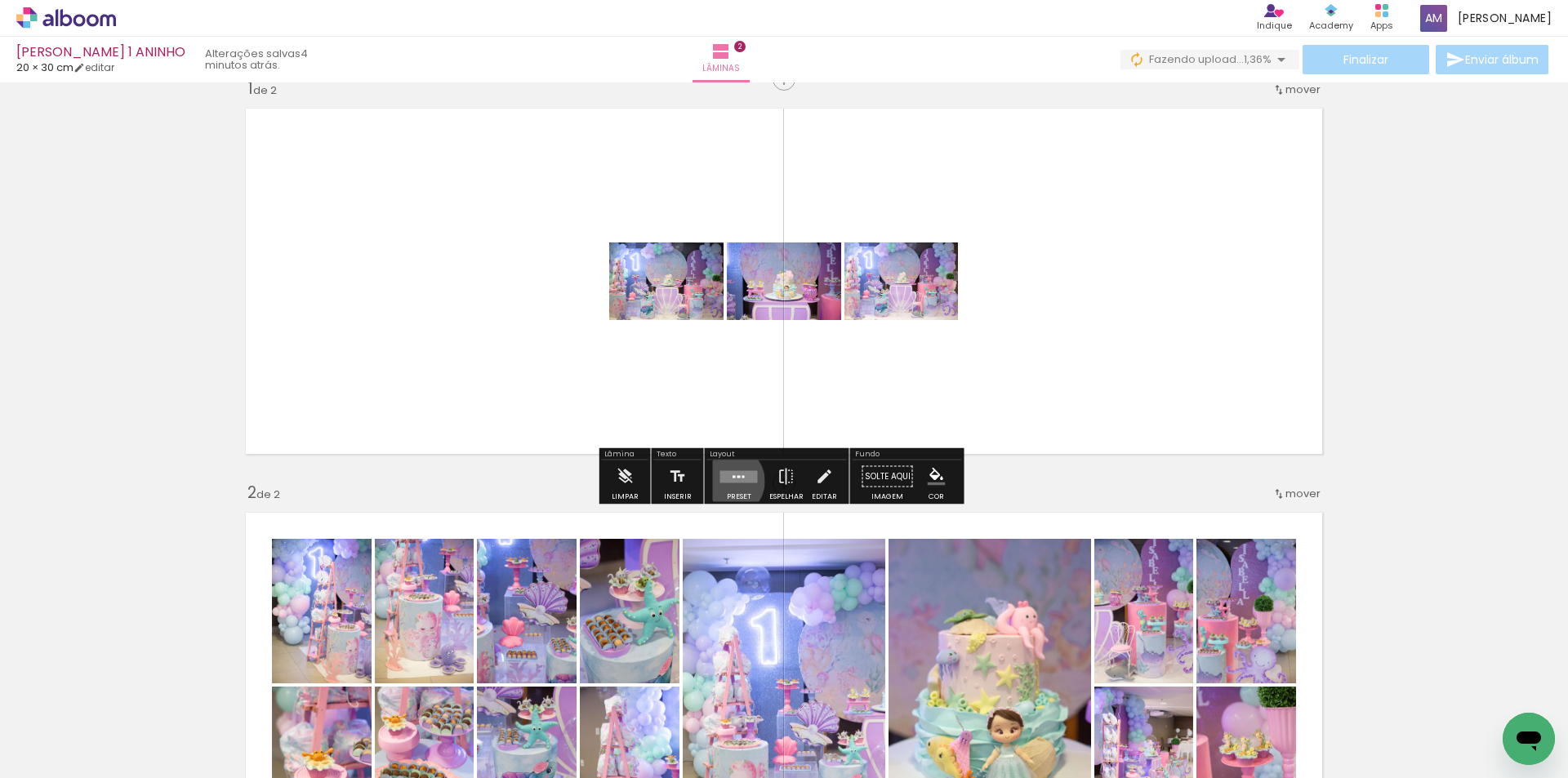
click at [723, 481] on quentale-layouter at bounding box center [739, 476] width 37 height 12
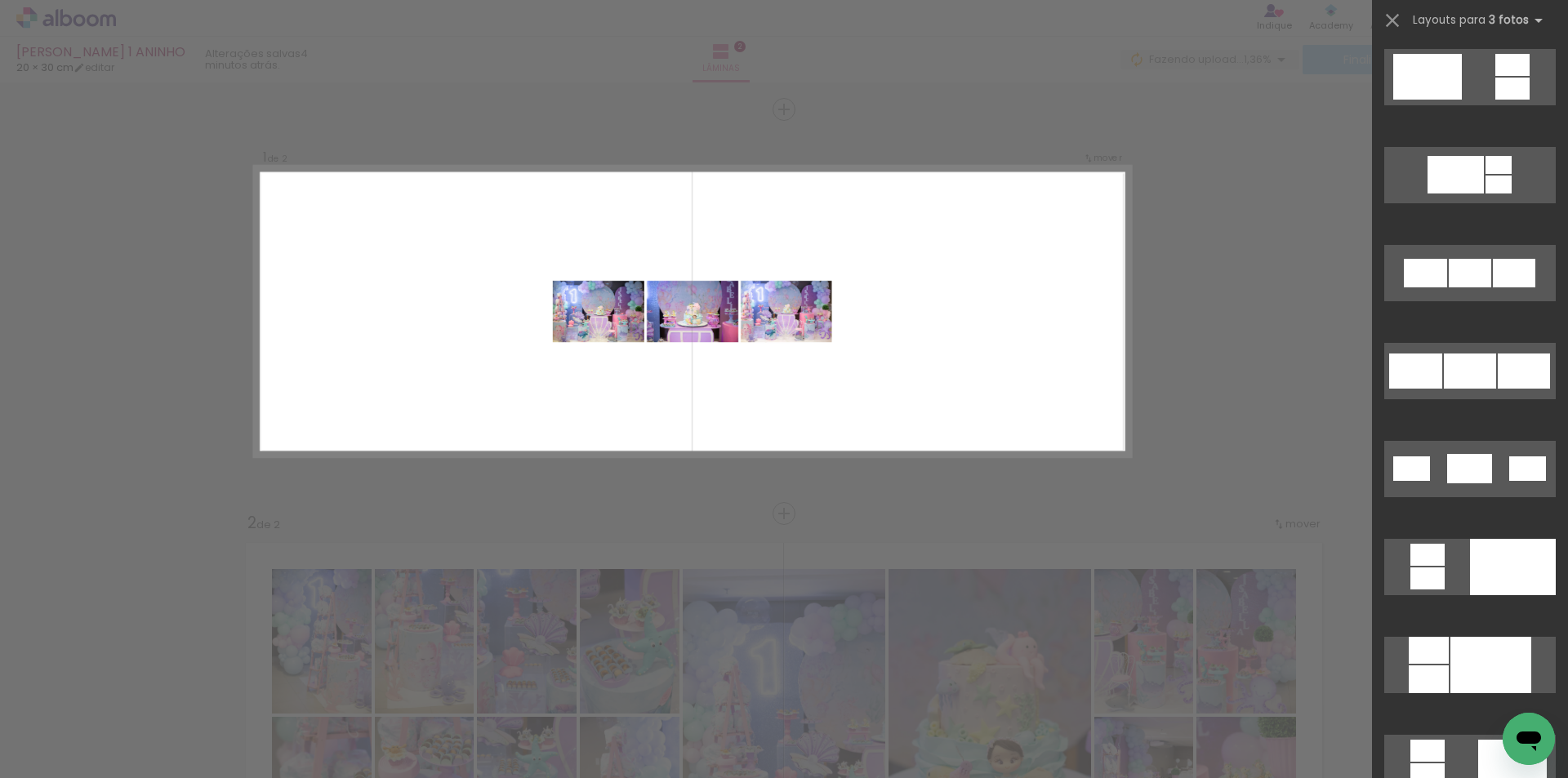
scroll to position [711, 0]
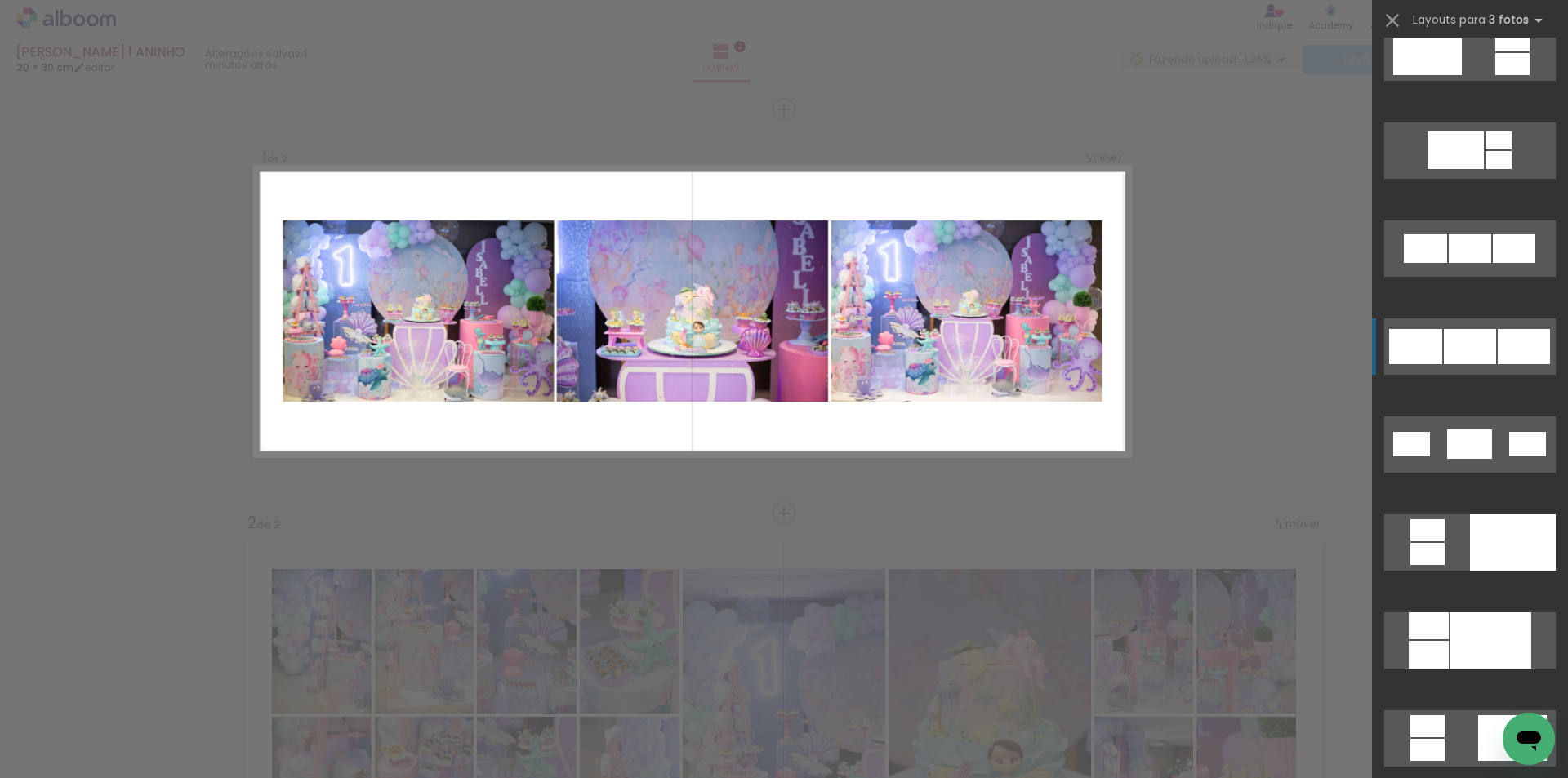
click at [1467, 263] on div at bounding box center [1470, 248] width 43 height 28
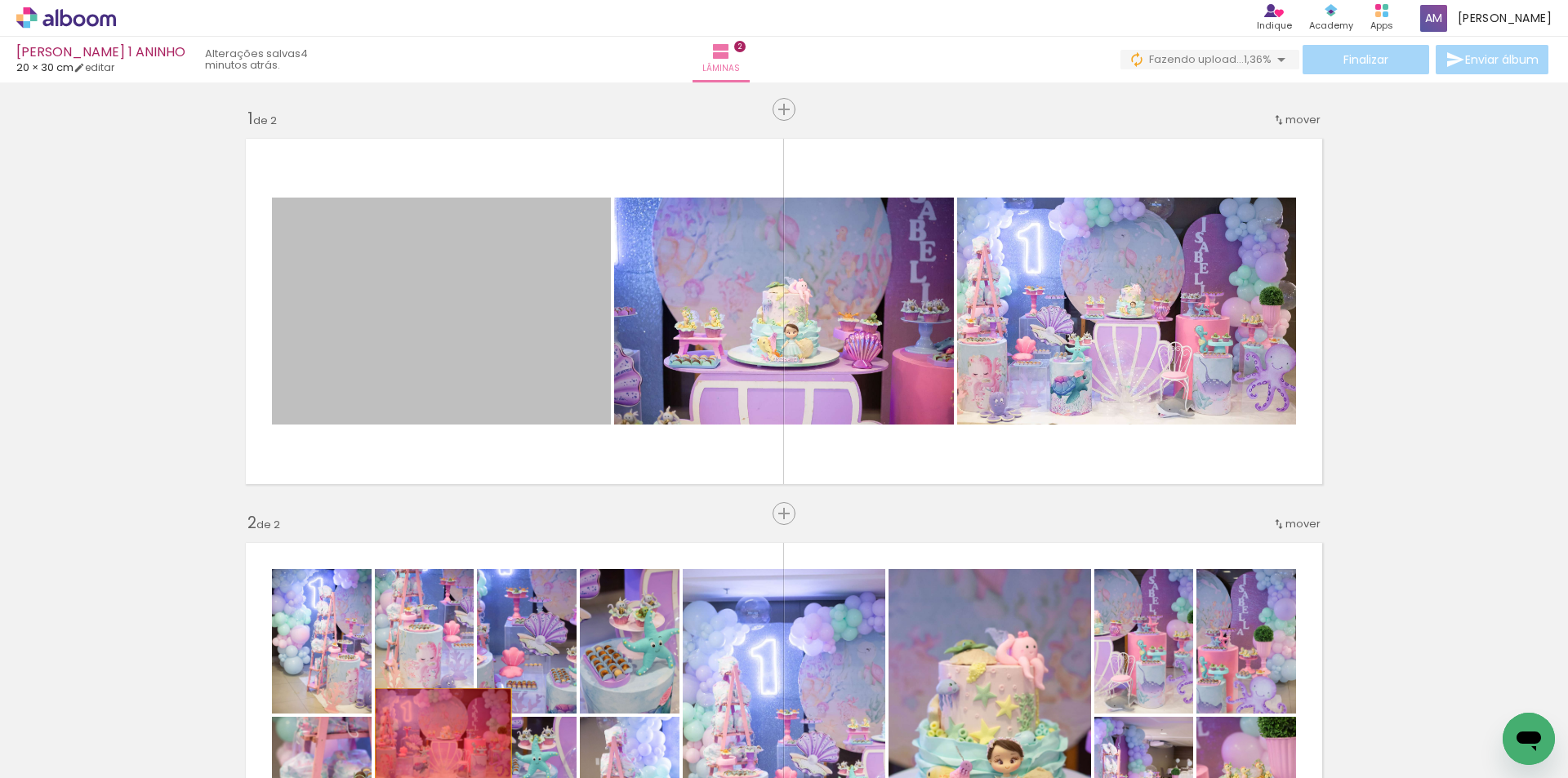
drag, startPoint x: 424, startPoint y: 342, endPoint x: 437, endPoint y: 734, distance: 392.2
click at [437, 734] on quentale-workspace at bounding box center [784, 389] width 1568 height 778
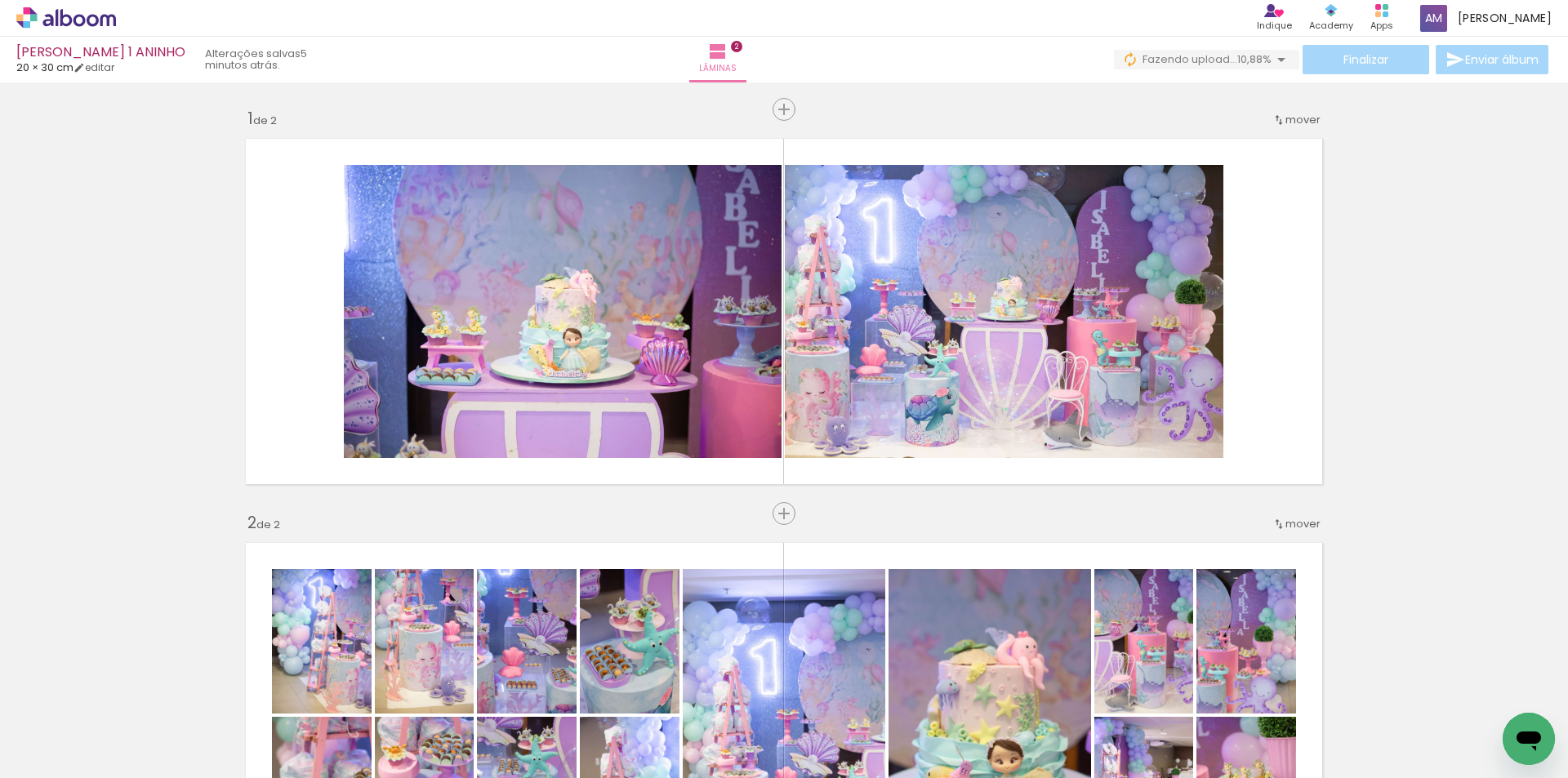
click at [829, 691] on iron-icon at bounding box center [820, 690] width 17 height 17
click at [302, 690] on iron-icon at bounding box center [310, 690] width 17 height 17
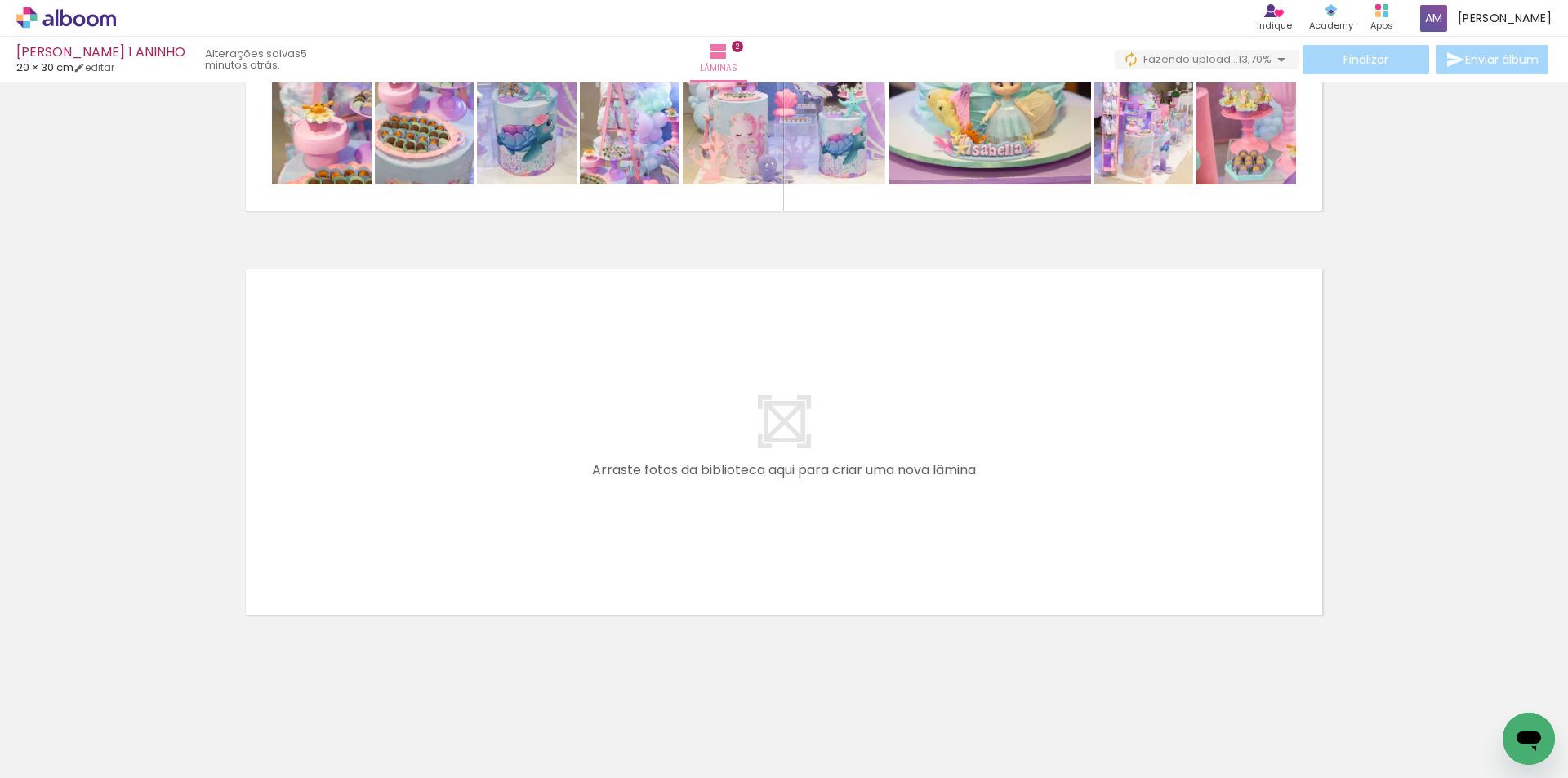
scroll to position [683, 0]
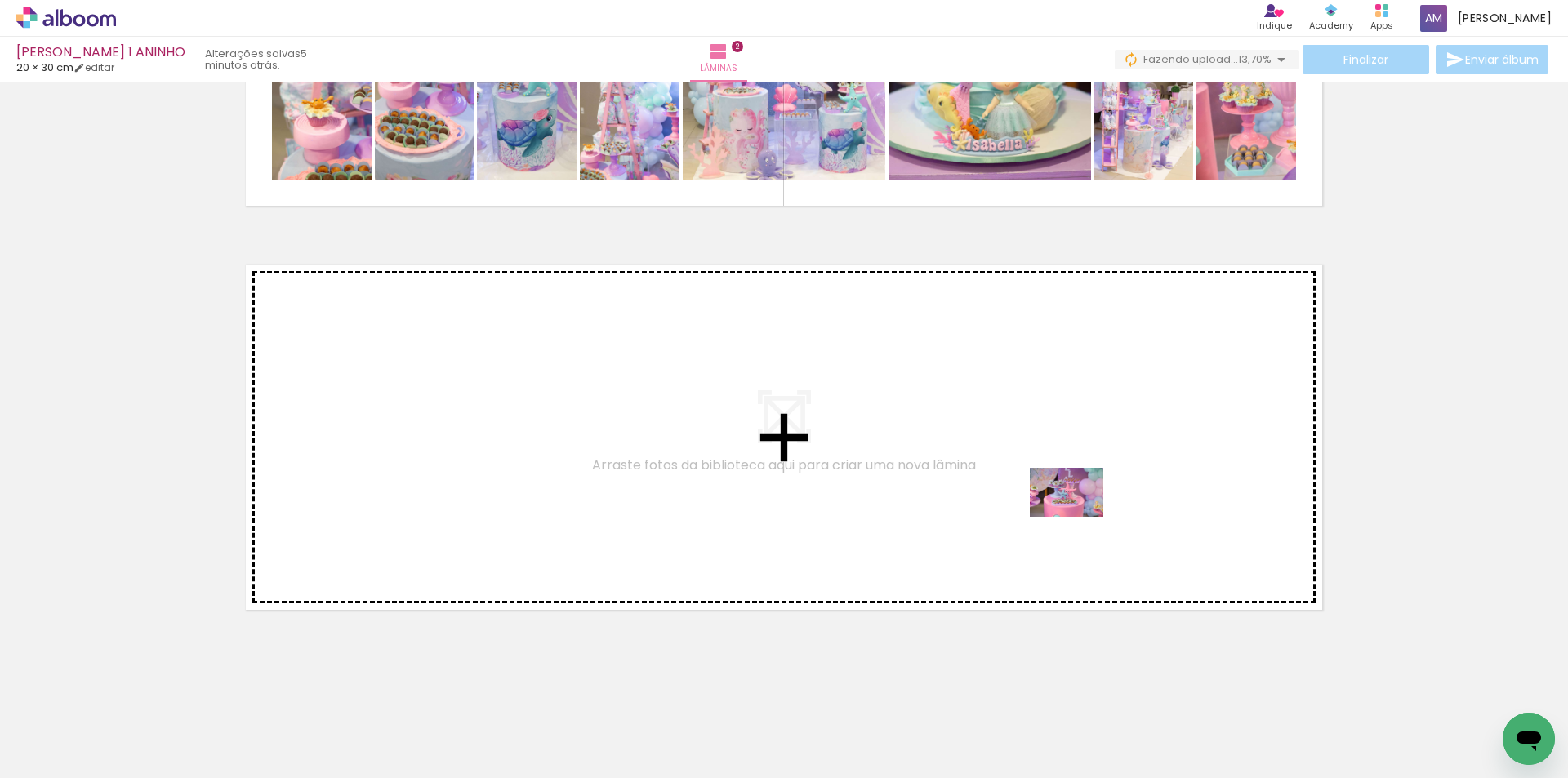
drag, startPoint x: 1529, startPoint y: 712, endPoint x: 1079, endPoint y: 517, distance: 490.4
click at [1079, 517] on quentale-workspace at bounding box center [784, 389] width 1568 height 778
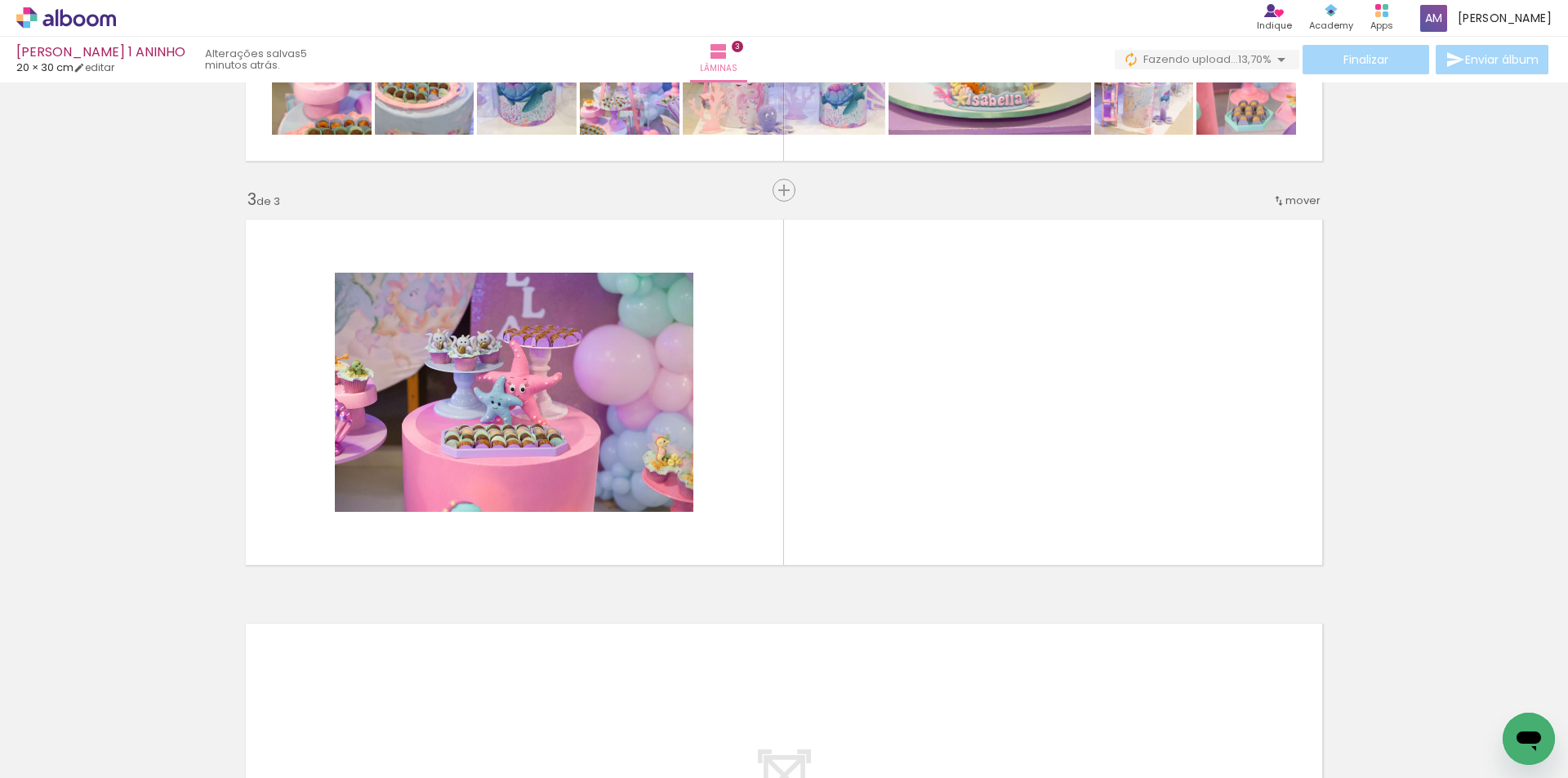
scroll to position [741, 0]
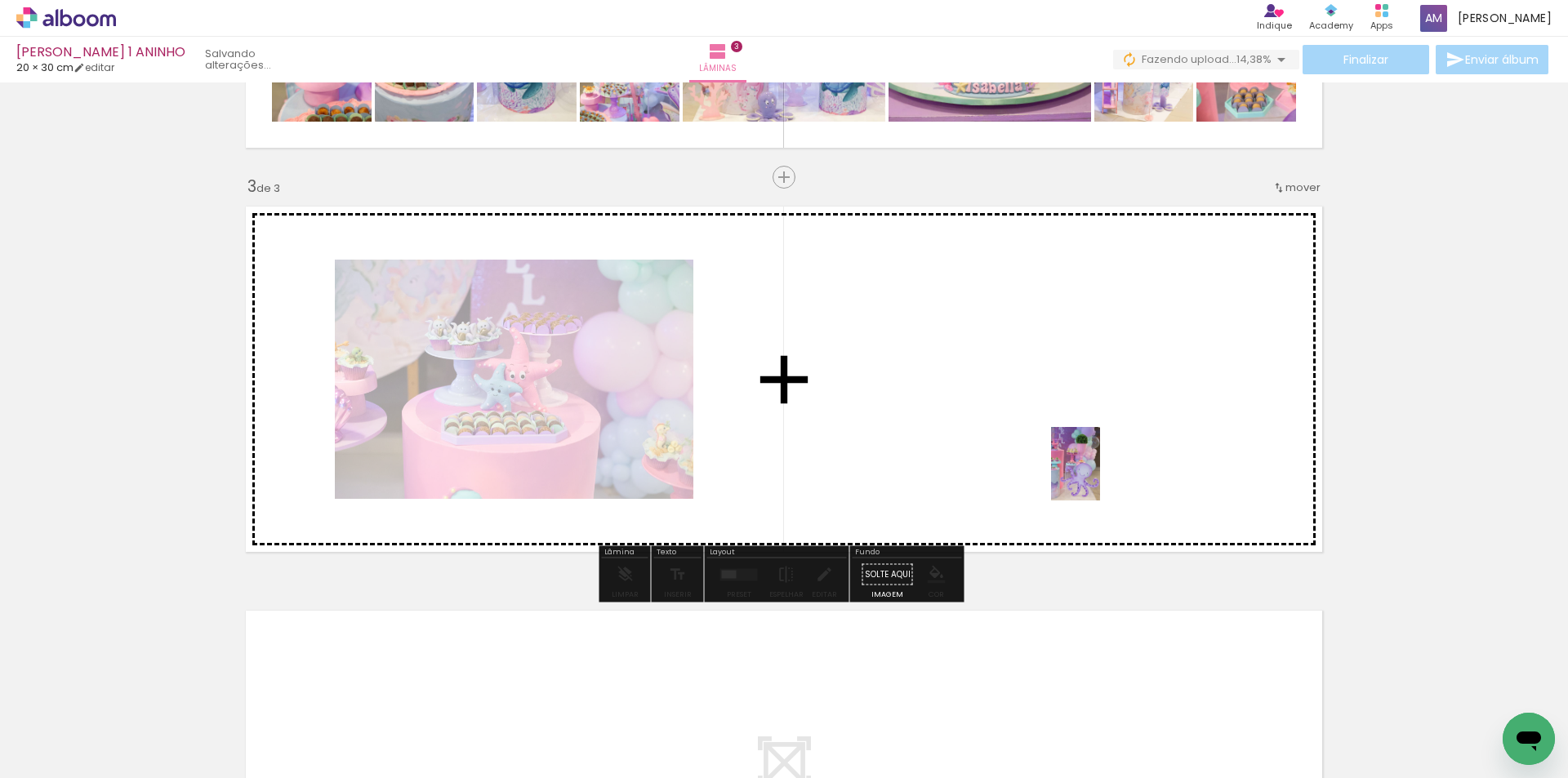
drag, startPoint x: 1454, startPoint y: 719, endPoint x: 1080, endPoint y: 460, distance: 454.9
click at [1080, 460] on quentale-workspace at bounding box center [784, 389] width 1568 height 778
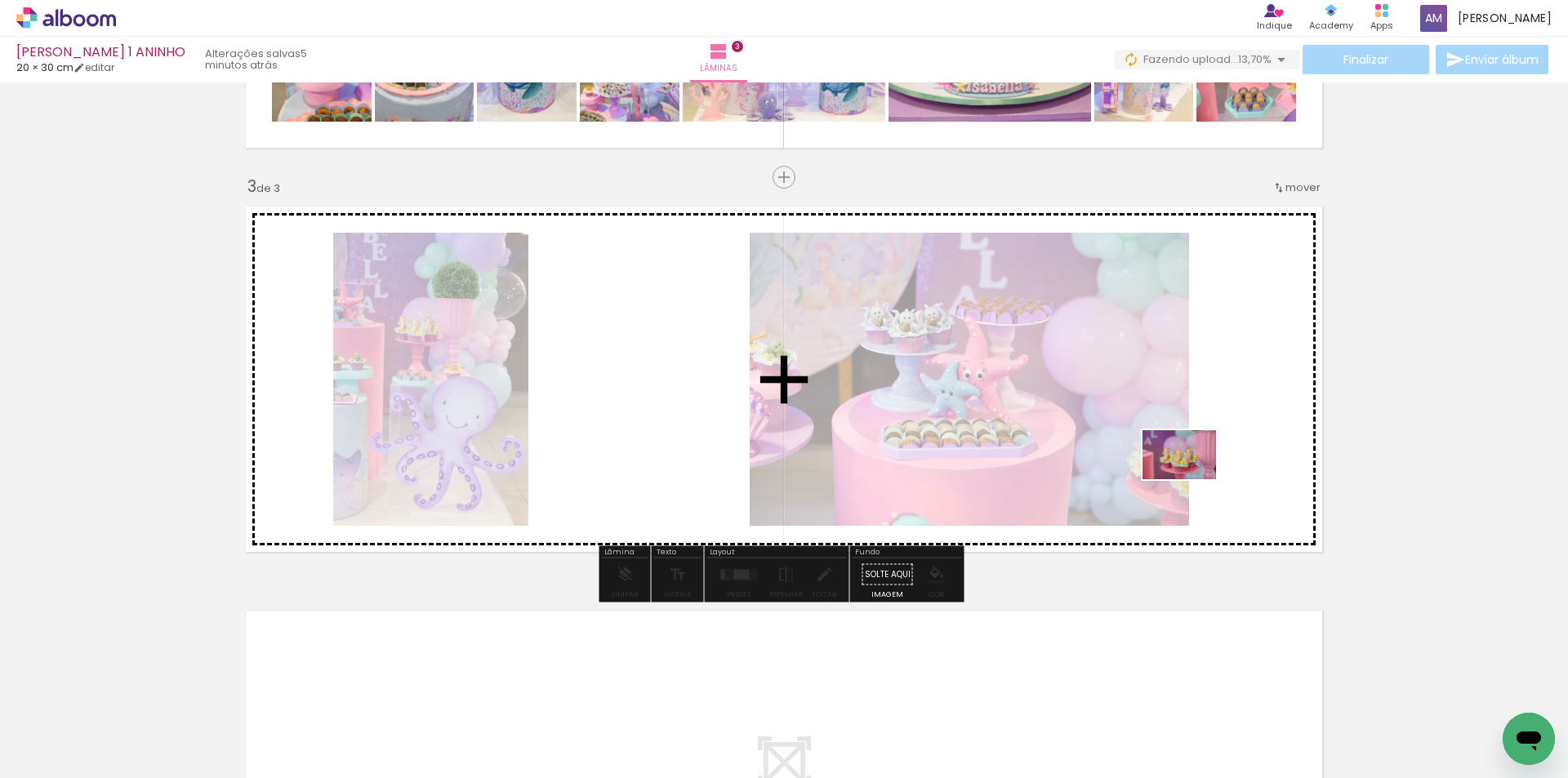
drag, startPoint x: 1262, startPoint y: 744, endPoint x: 1192, endPoint y: 479, distance: 274.1
click at [1192, 479] on quentale-workspace at bounding box center [784, 389] width 1568 height 778
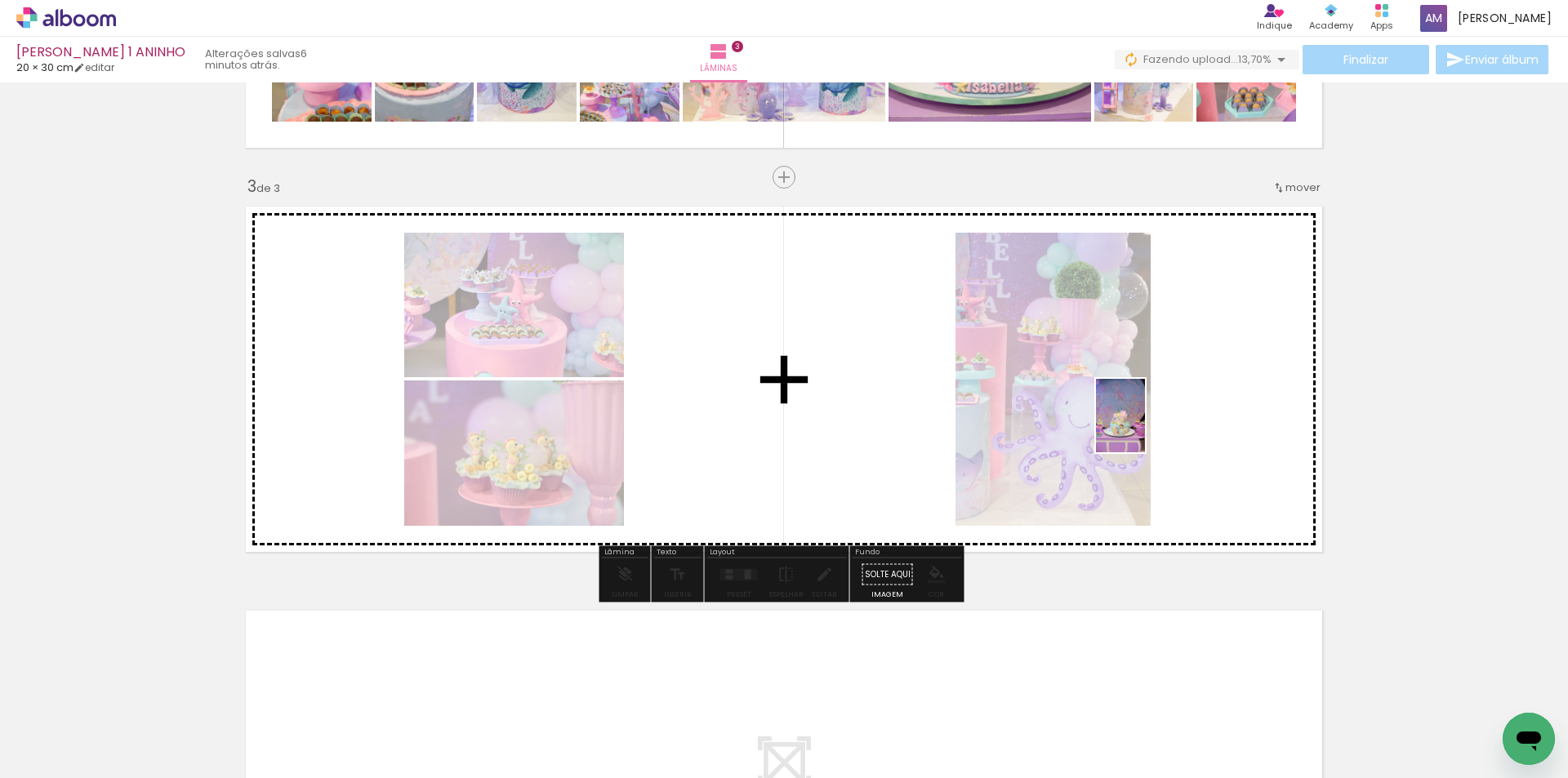
drag, startPoint x: 1176, startPoint y: 722, endPoint x: 1144, endPoint y: 428, distance: 295.7
click at [1144, 428] on quentale-workspace at bounding box center [784, 389] width 1568 height 778
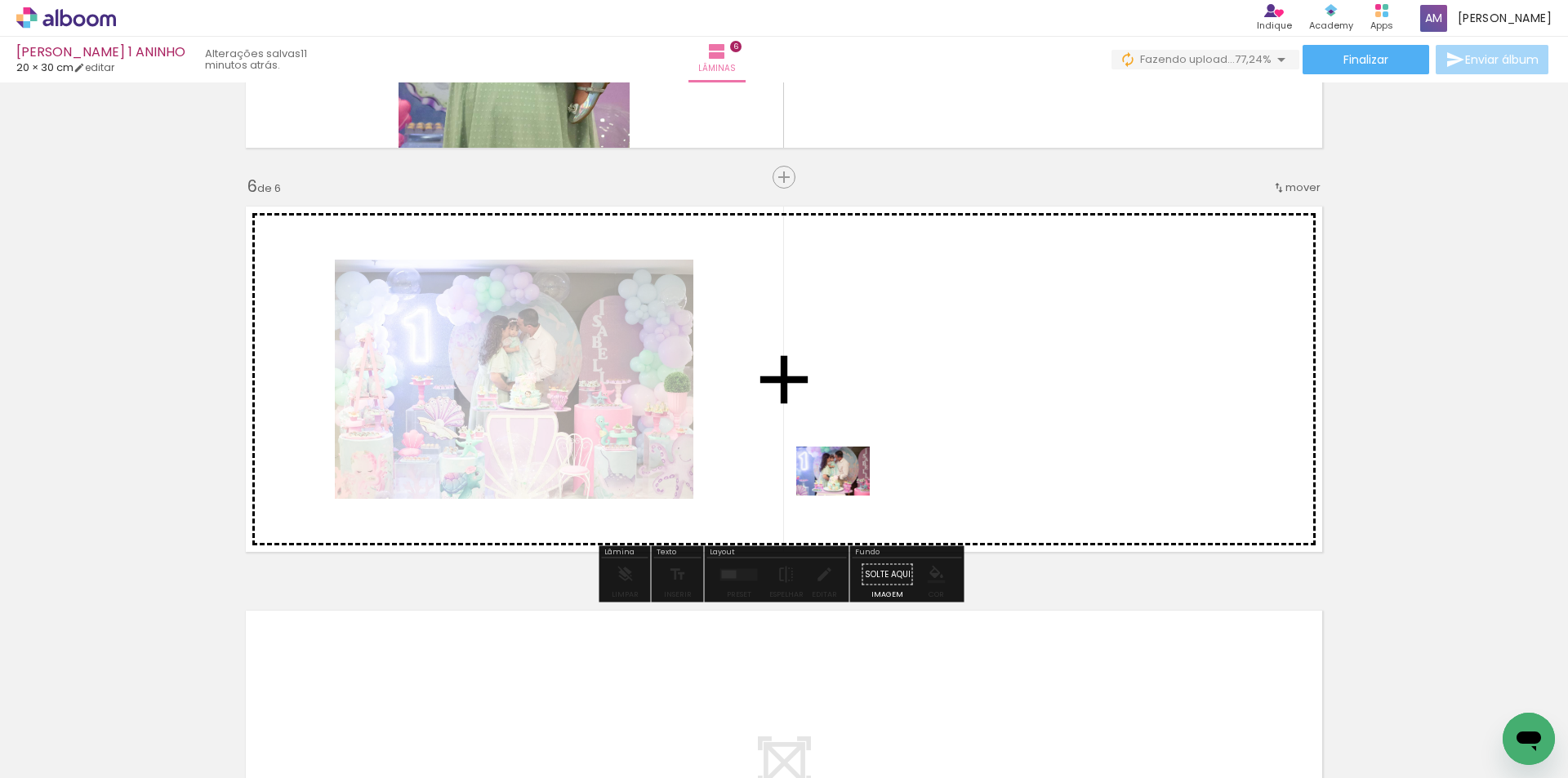
scroll to position [0, 2604]
drag, startPoint x: 854, startPoint y: 515, endPoint x: 989, endPoint y: 658, distance: 196.7
click at [843, 485] on quentale-workspace at bounding box center [784, 389] width 1568 height 778
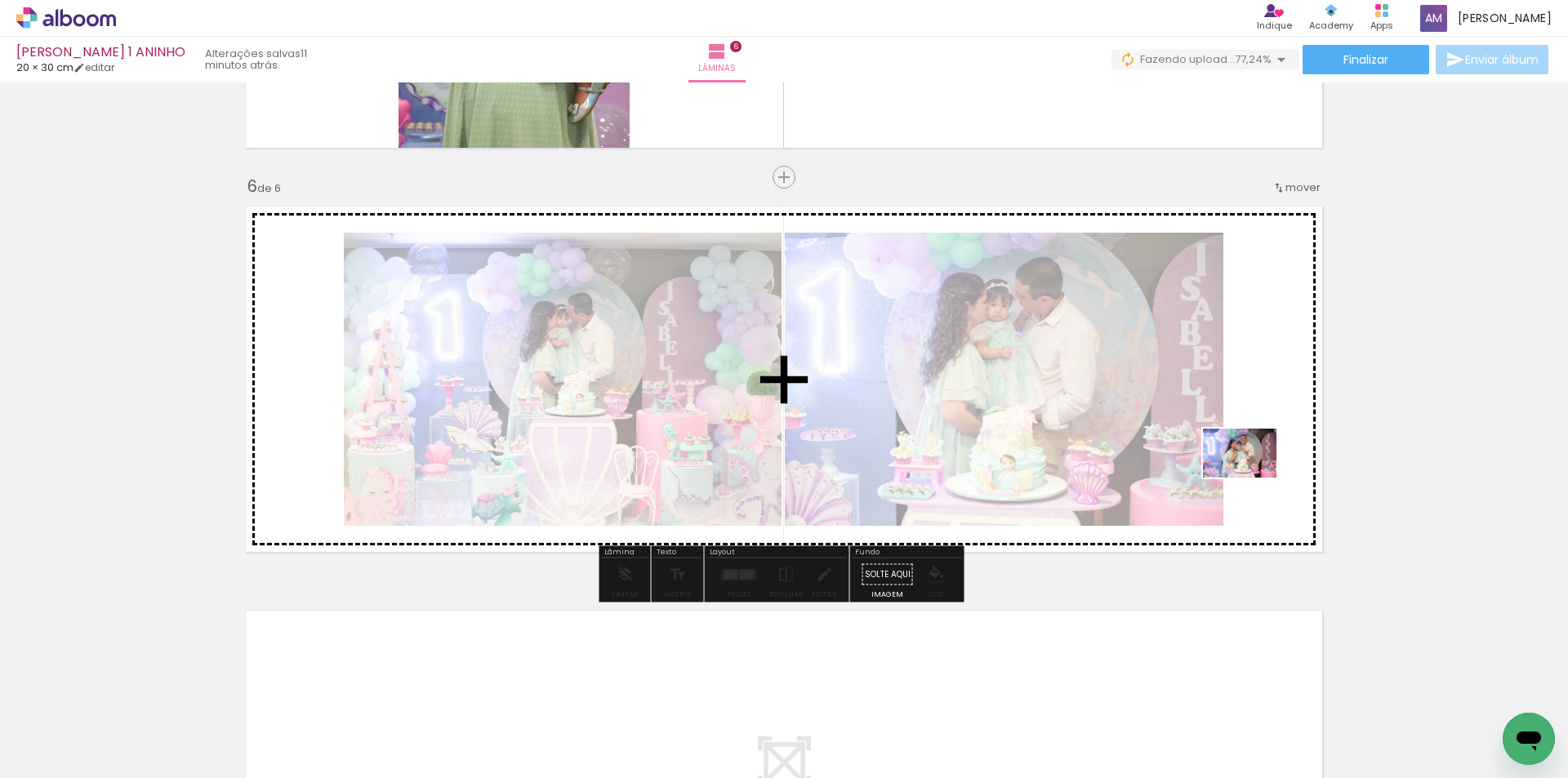
drag, startPoint x: 1138, startPoint y: 740, endPoint x: 1252, endPoint y: 478, distance: 285.7
click at [1252, 478] on quentale-workspace at bounding box center [784, 389] width 1568 height 778
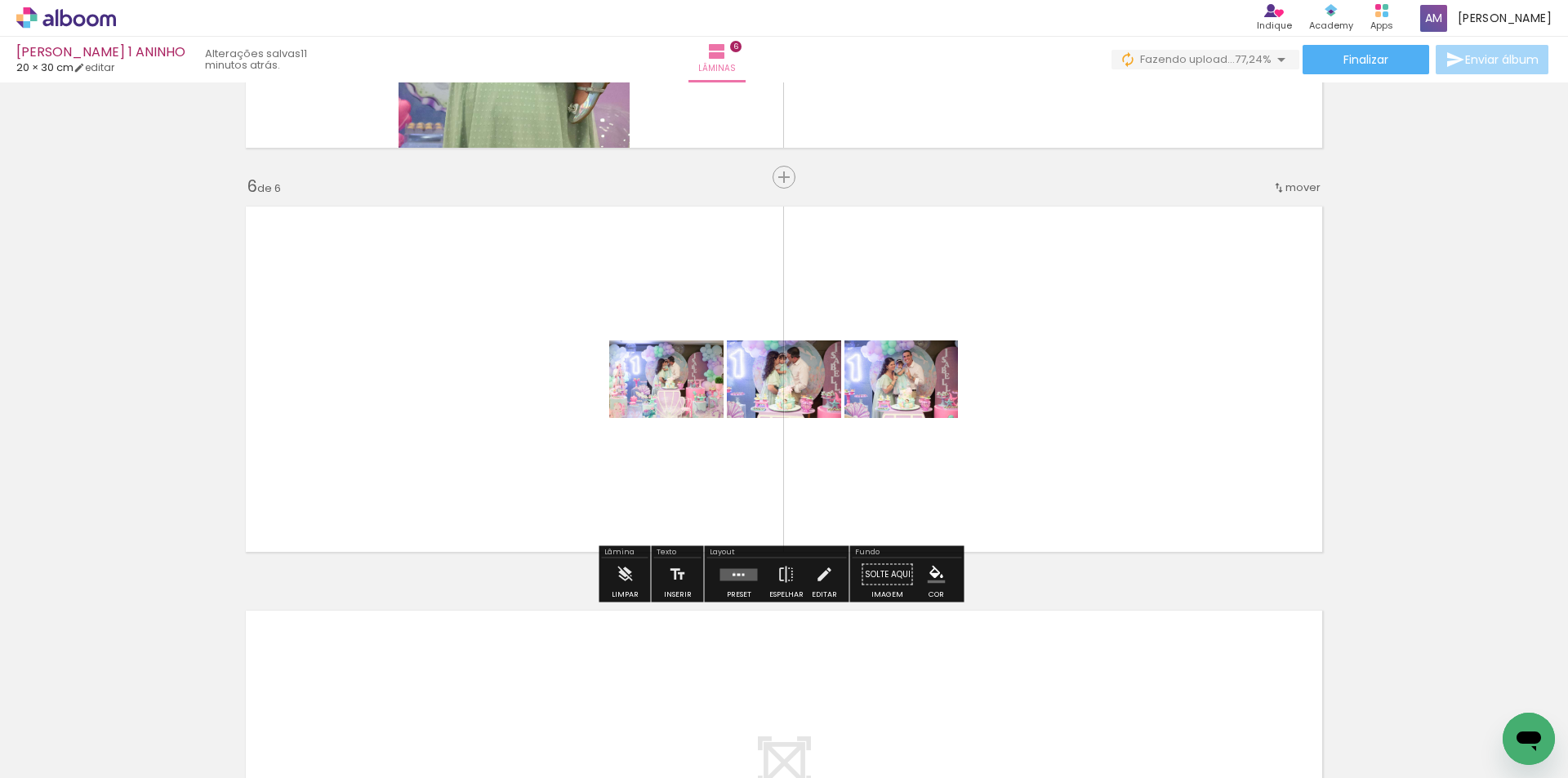
click at [728, 572] on quentale-layouter at bounding box center [739, 575] width 37 height 12
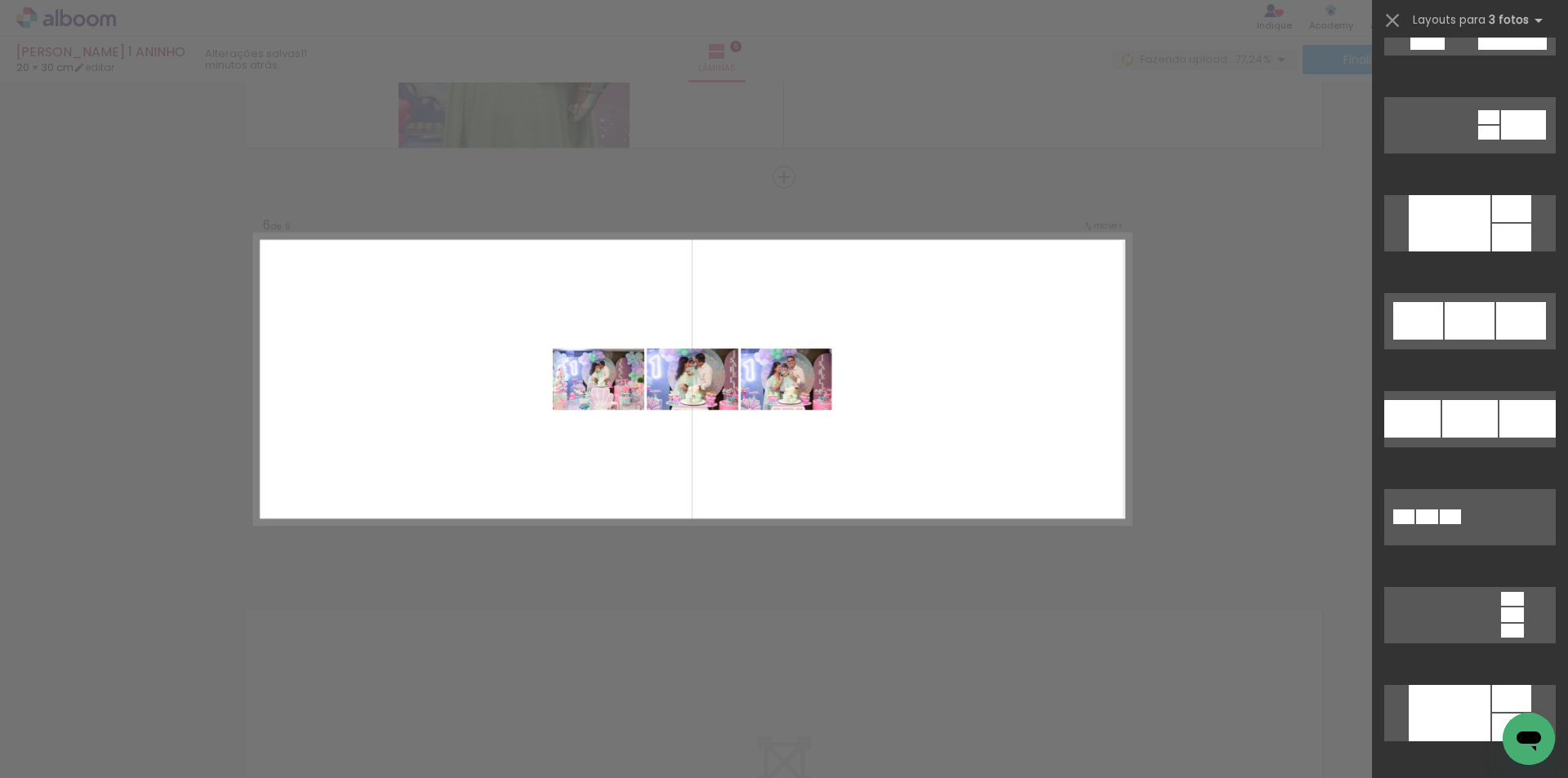
scroll to position [2183, 0]
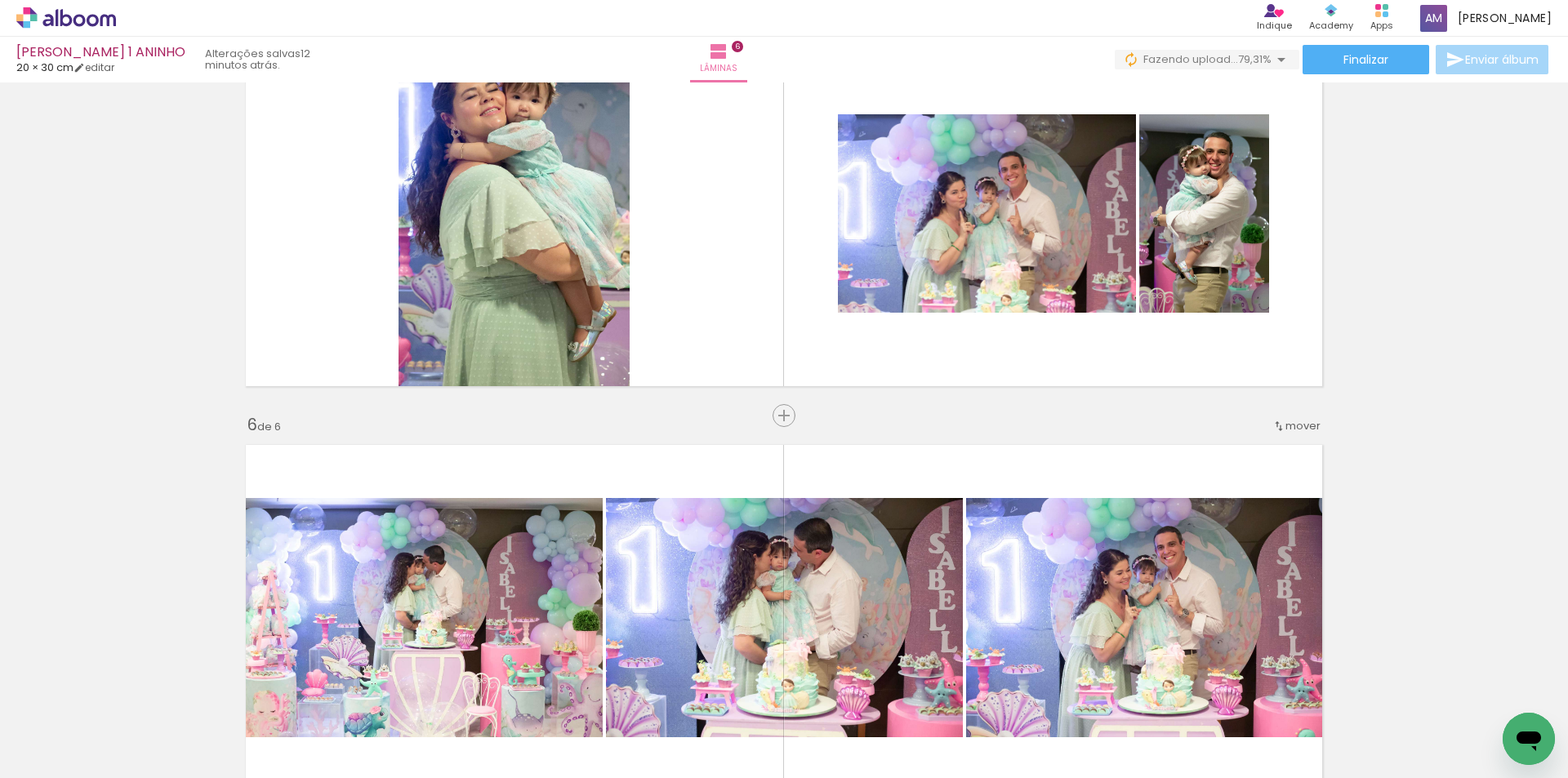
scroll to position [1733, 0]
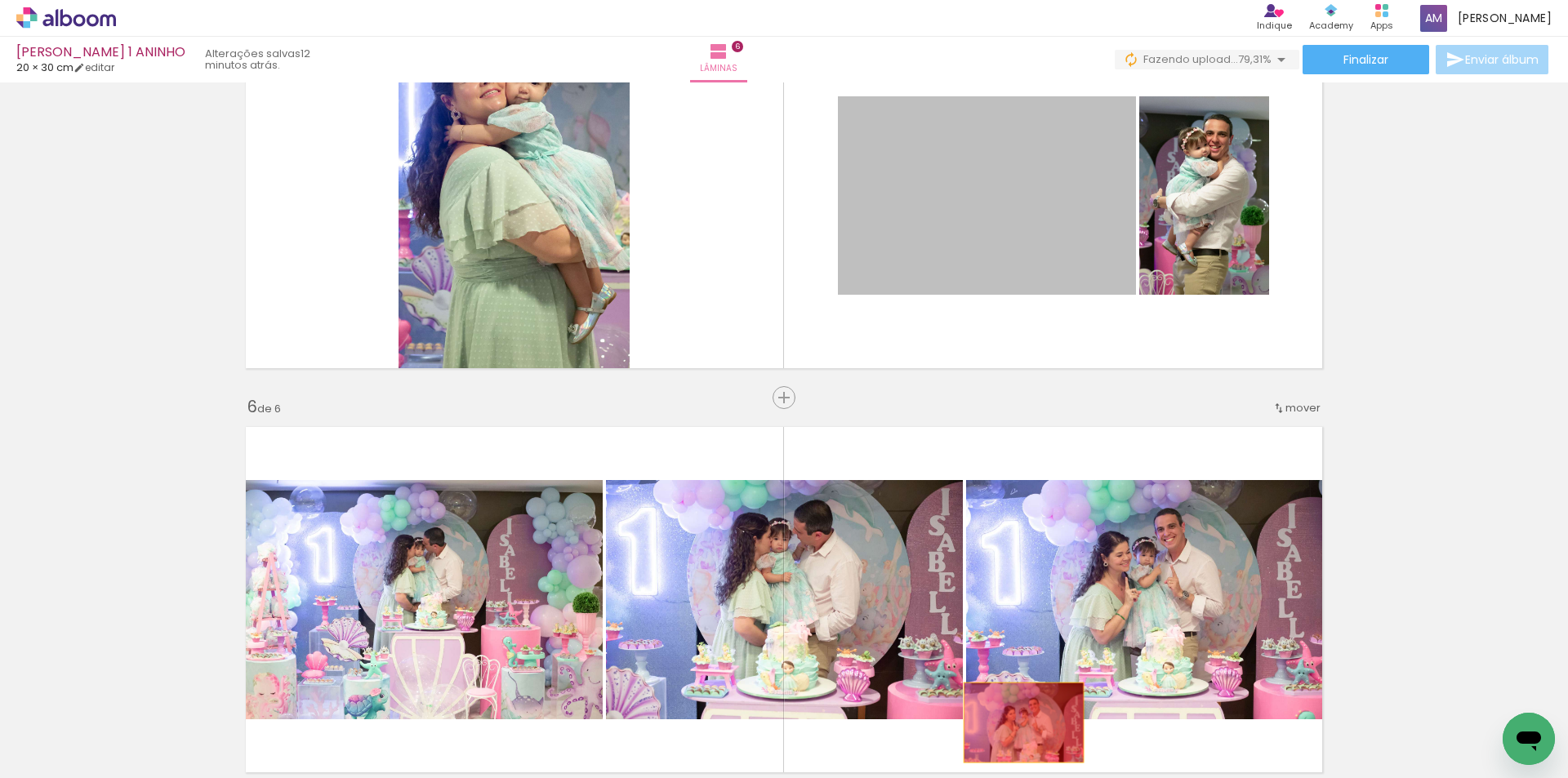
drag, startPoint x: 979, startPoint y: 231, endPoint x: 1017, endPoint y: 723, distance: 493.5
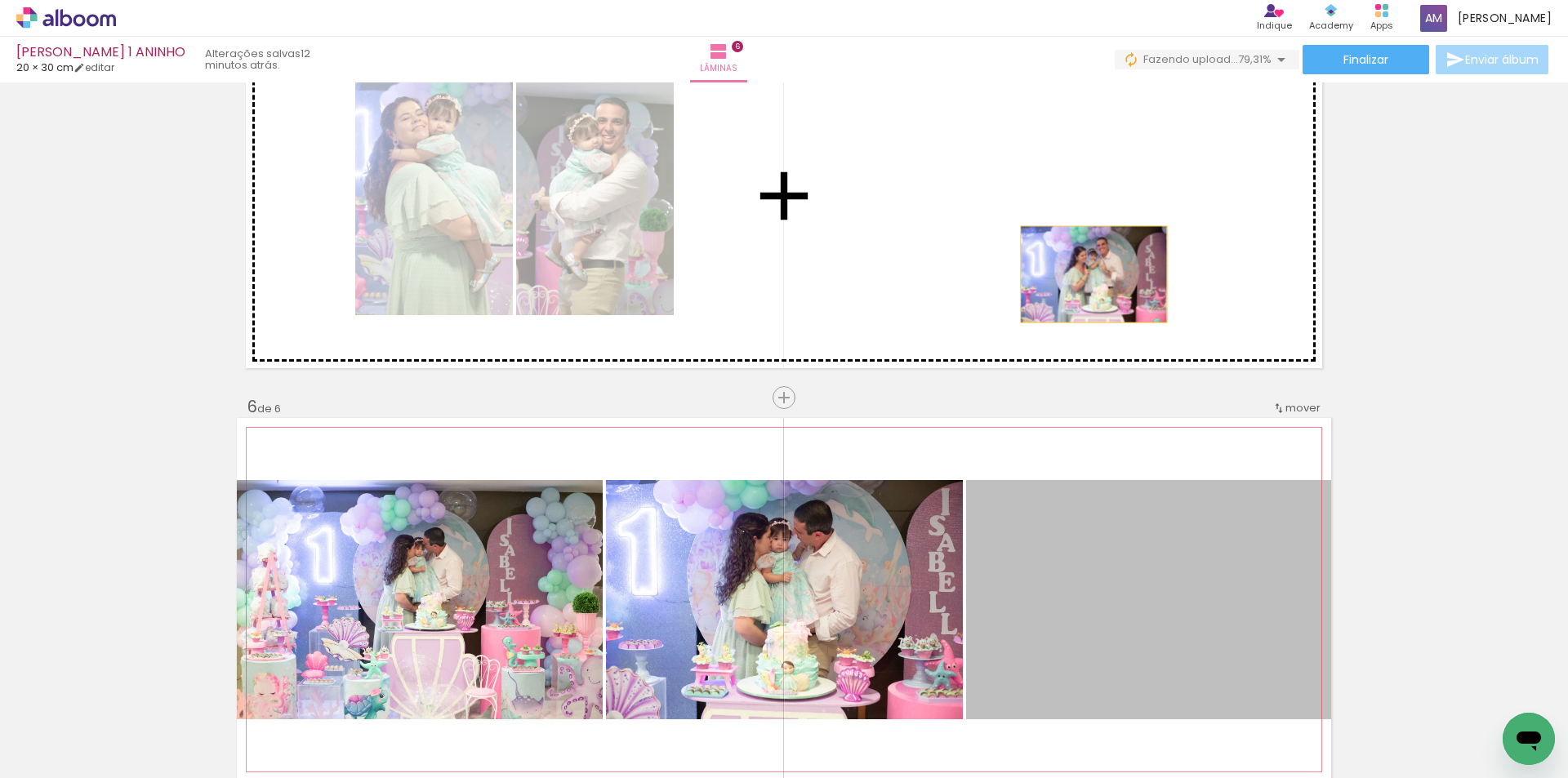
drag, startPoint x: 1143, startPoint y: 606, endPoint x: 1087, endPoint y: 273, distance: 337.7
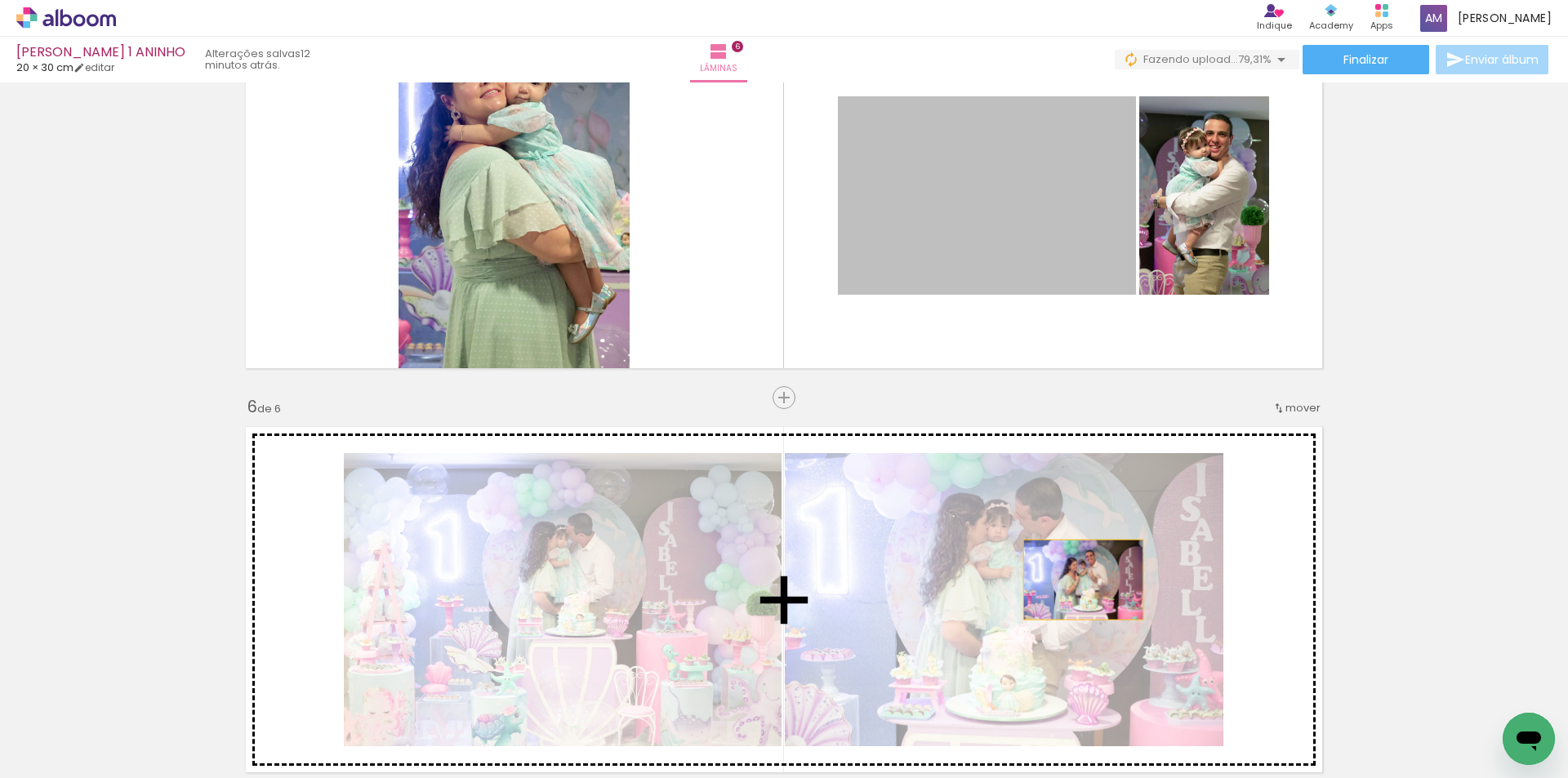
drag, startPoint x: 1064, startPoint y: 233, endPoint x: 1077, endPoint y: 579, distance: 346.2
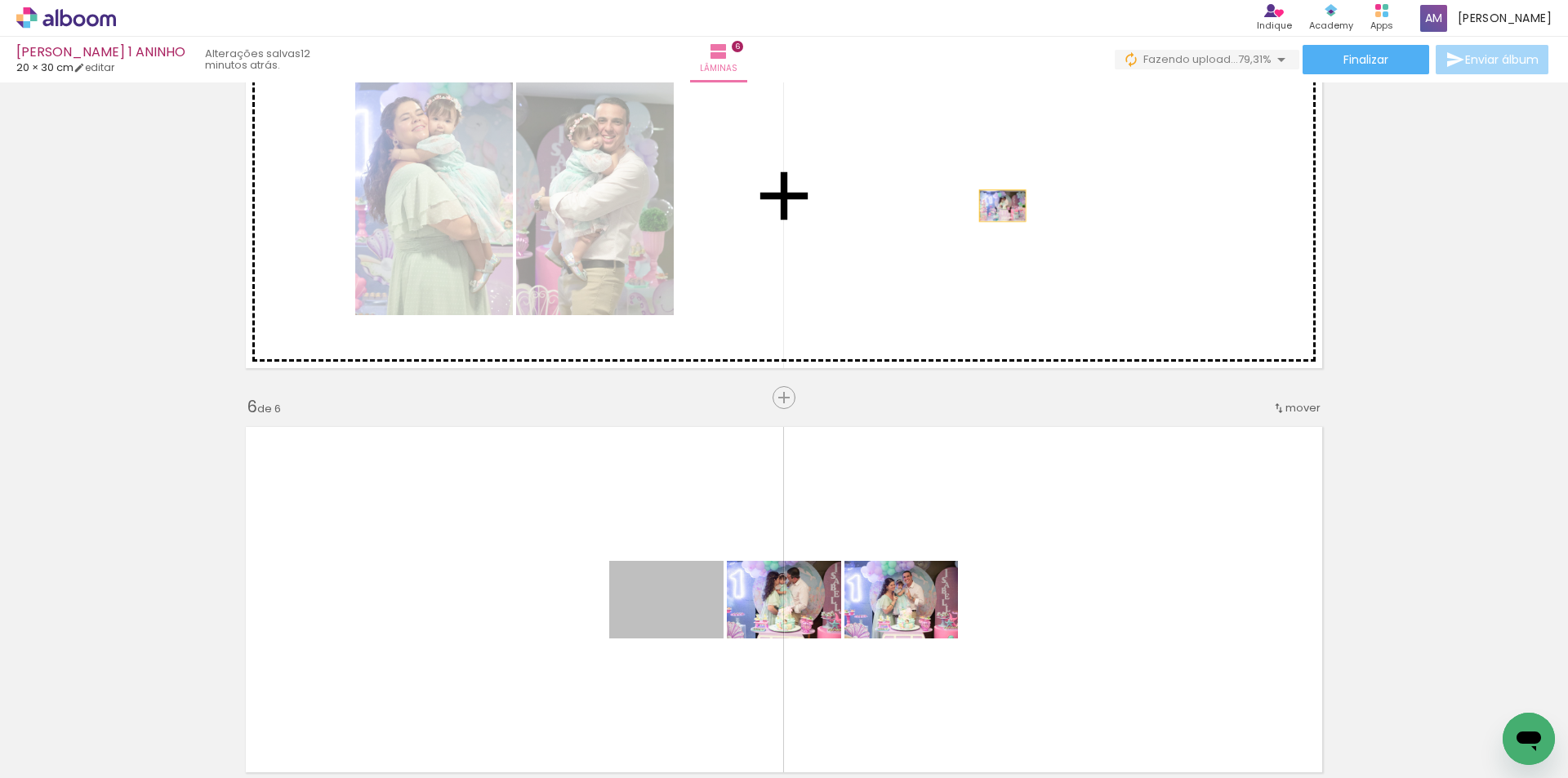
drag, startPoint x: 690, startPoint y: 612, endPoint x: 996, endPoint y: 206, distance: 508.4
